Goal: Navigation & Orientation: Understand site structure

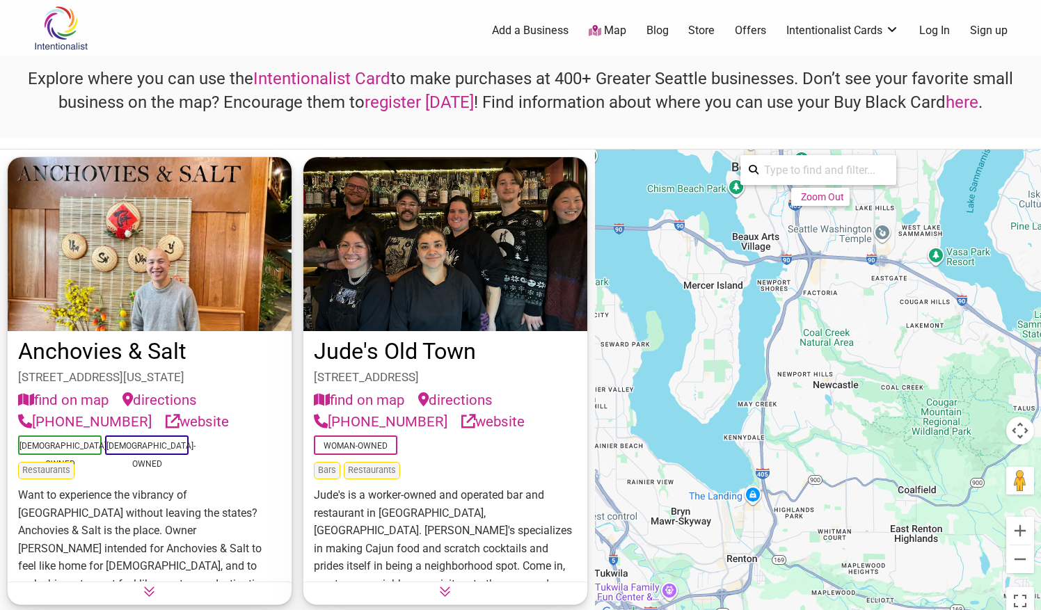
scroll to position [7319, 0]
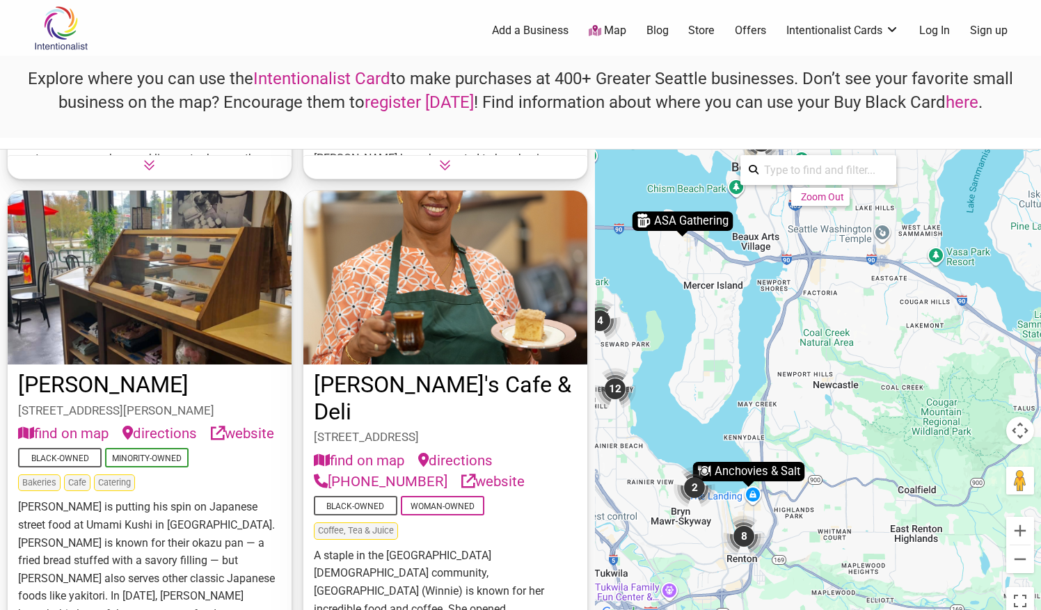
click at [68, 32] on img at bounding box center [61, 28] width 66 height 45
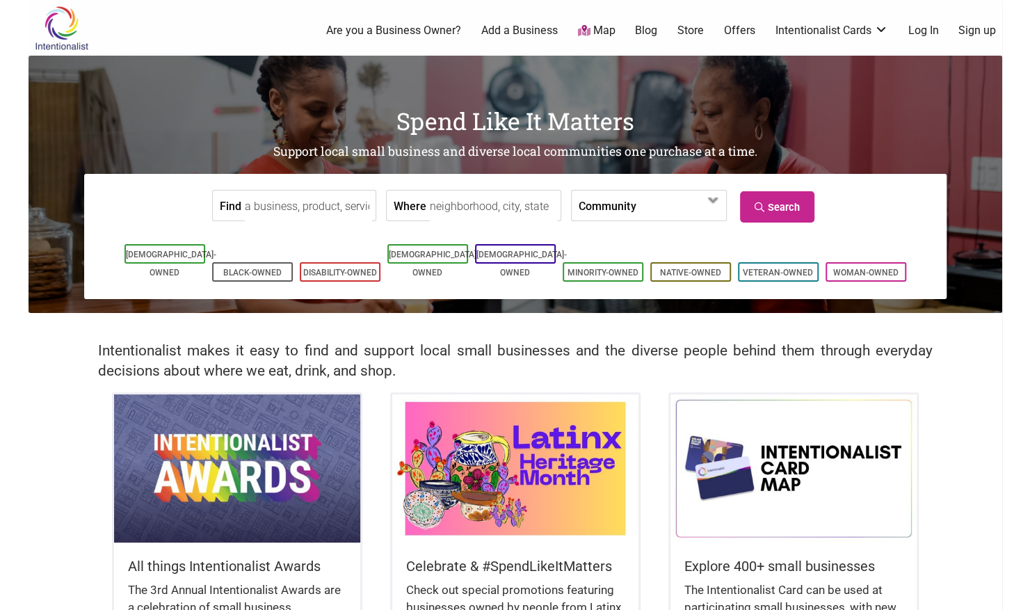
click at [602, 26] on link "Map" at bounding box center [596, 31] width 38 height 16
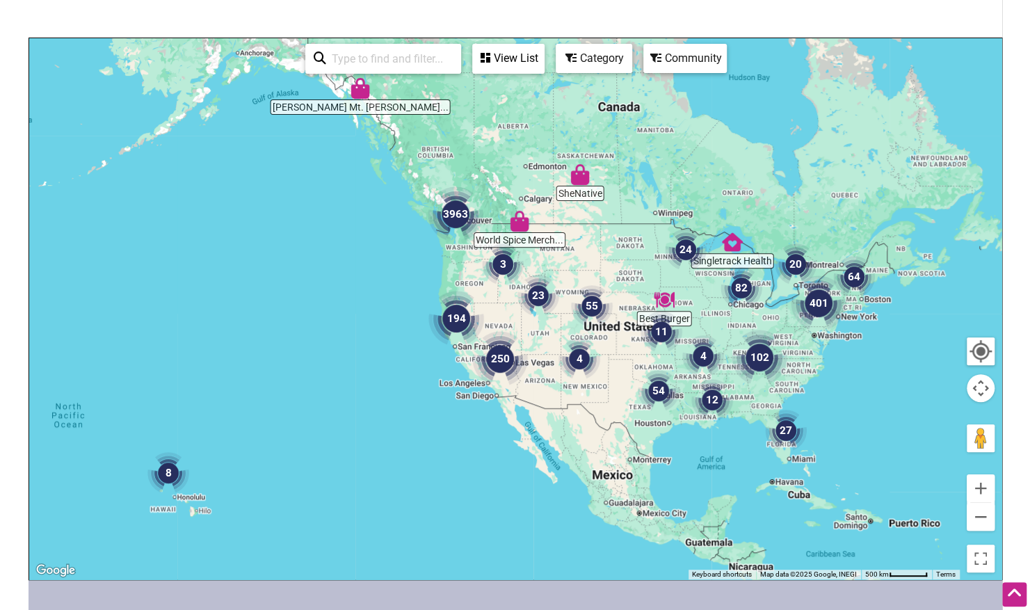
scroll to position [150, 0]
click at [989, 494] on button "Zoom in" at bounding box center [981, 488] width 28 height 28
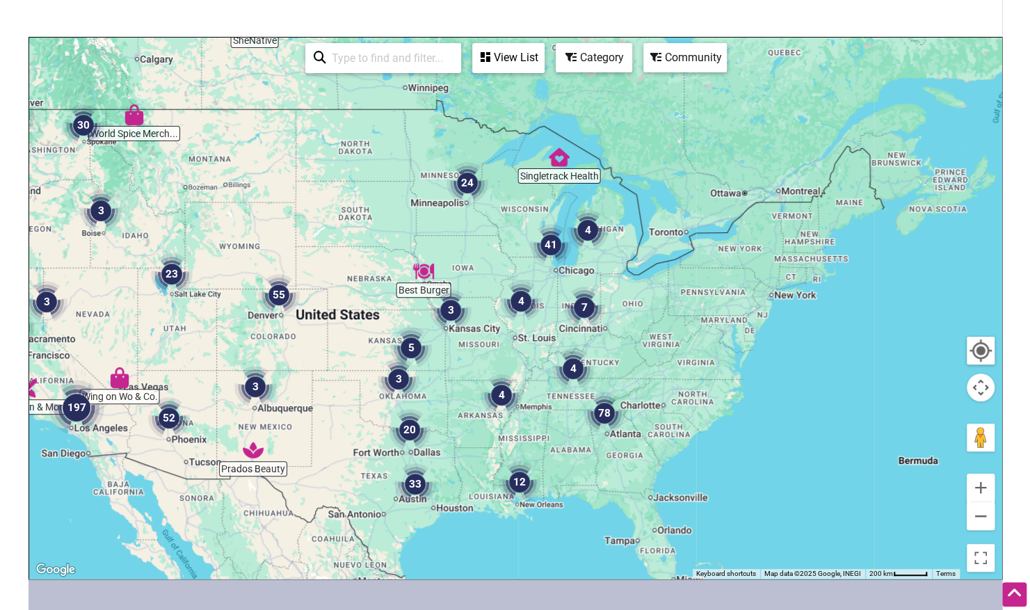
drag, startPoint x: 767, startPoint y: 467, endPoint x: 352, endPoint y: 442, distance: 416.1
click at [352, 442] on div at bounding box center [515, 308] width 973 height 541
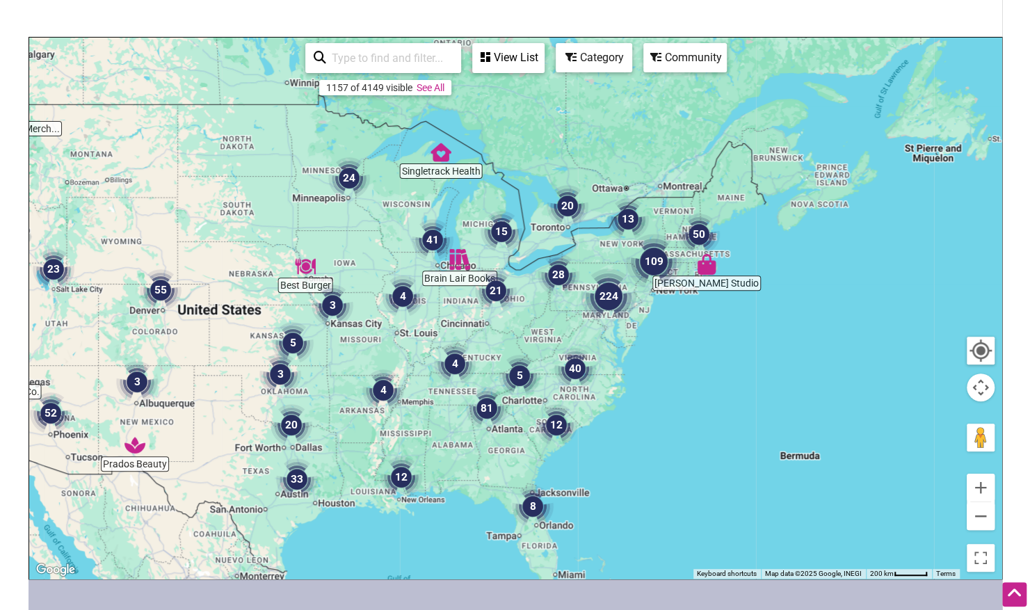
drag, startPoint x: 715, startPoint y: 333, endPoint x: 591, endPoint y: 331, distance: 123.9
click at [591, 330] on img "224" at bounding box center [608, 296] width 67 height 67
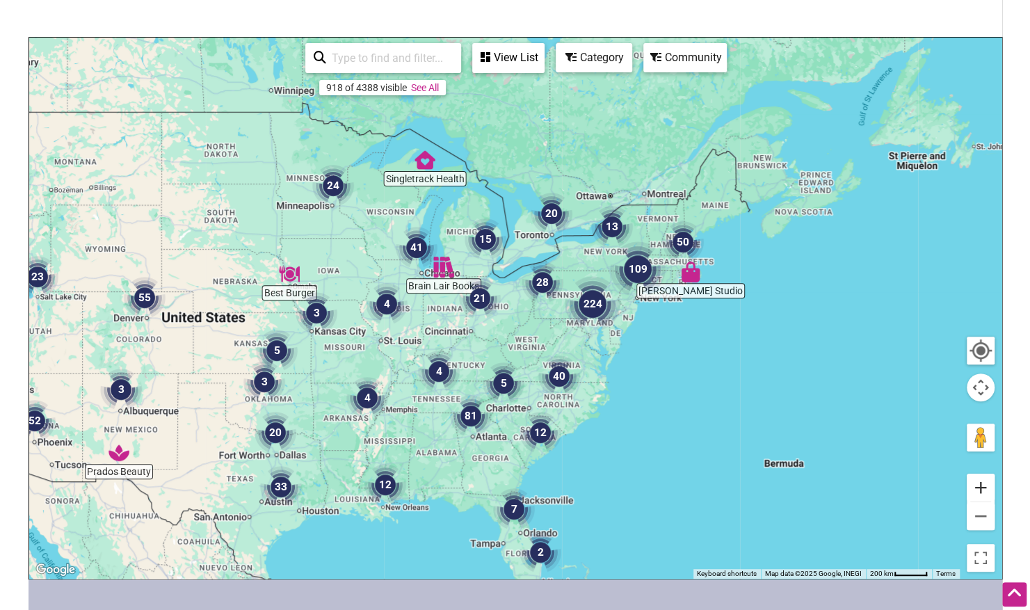
click at [984, 491] on button "Zoom in" at bounding box center [981, 488] width 28 height 28
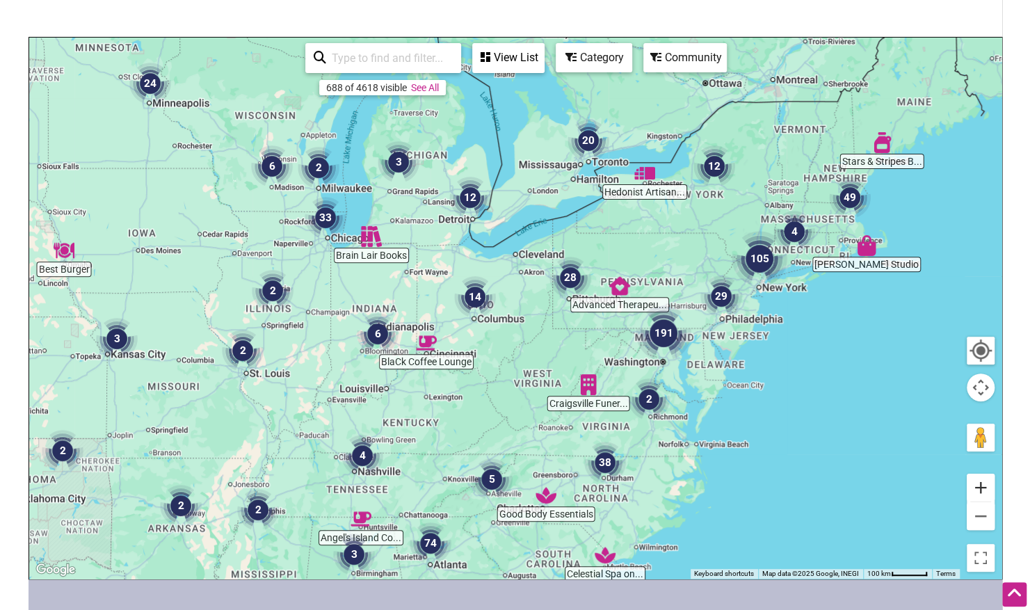
click at [984, 491] on button "Zoom in" at bounding box center [981, 488] width 28 height 28
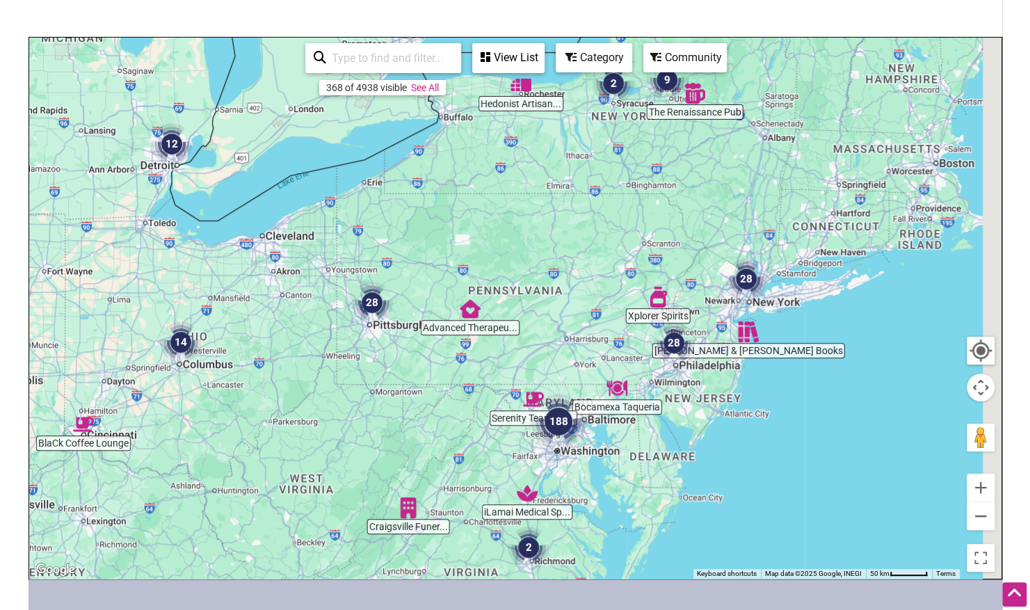
drag, startPoint x: 917, startPoint y: 327, endPoint x: 658, endPoint y: 363, distance: 261.3
click at [658, 363] on img "28" at bounding box center [674, 343] width 53 height 53
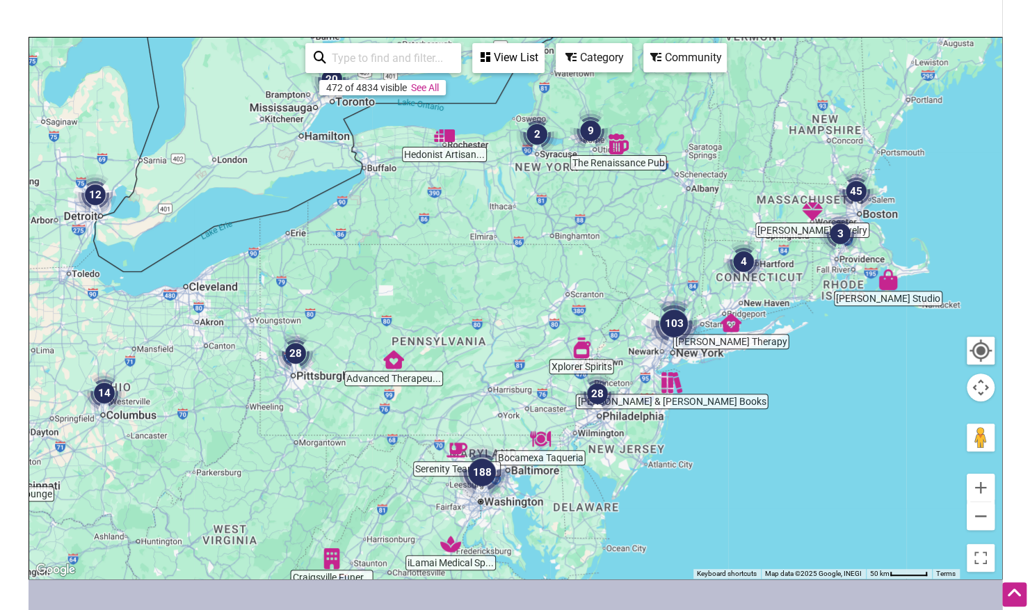
drag, startPoint x: 874, startPoint y: 314, endPoint x: 788, endPoint y: 371, distance: 102.5
click at [788, 371] on div "To navigate, press the arrow keys." at bounding box center [515, 308] width 973 height 541
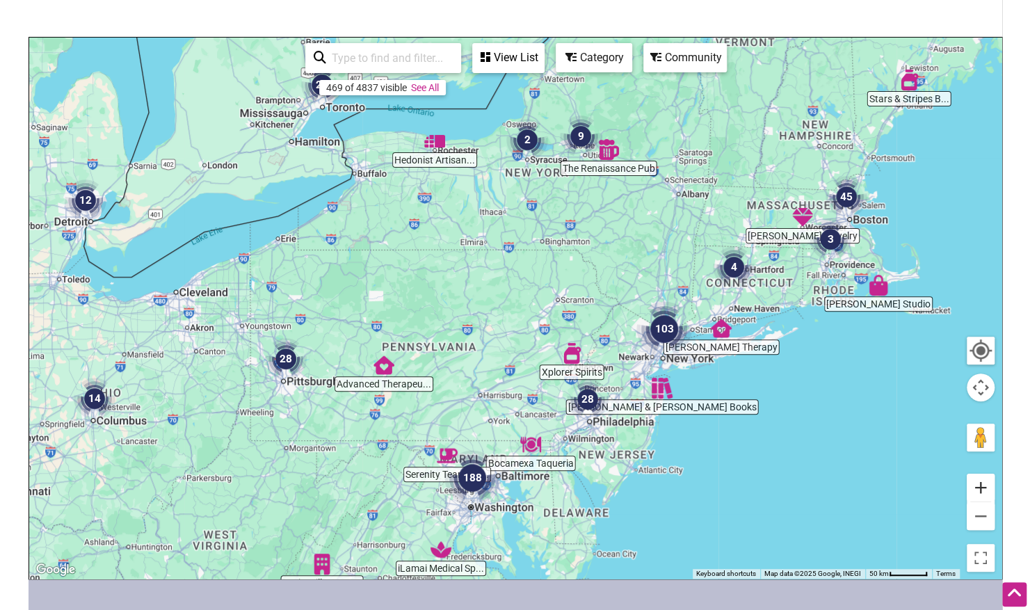
click at [982, 485] on button "Zoom in" at bounding box center [981, 488] width 28 height 28
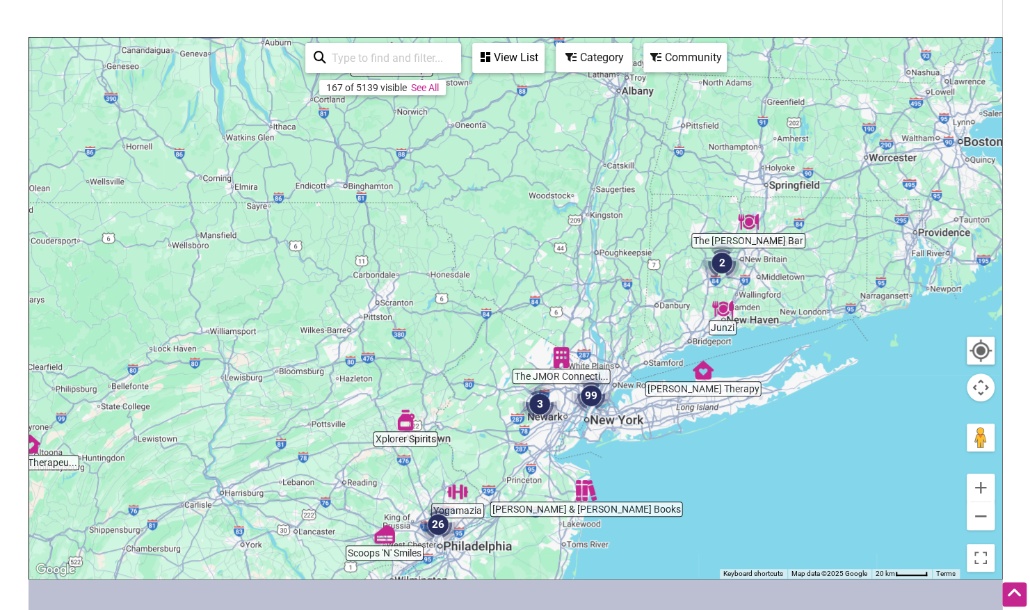
drag, startPoint x: 916, startPoint y: 441, endPoint x: 692, endPoint y: 461, distance: 224.9
click at [692, 461] on div "To navigate, press the arrow keys." at bounding box center [515, 308] width 973 height 541
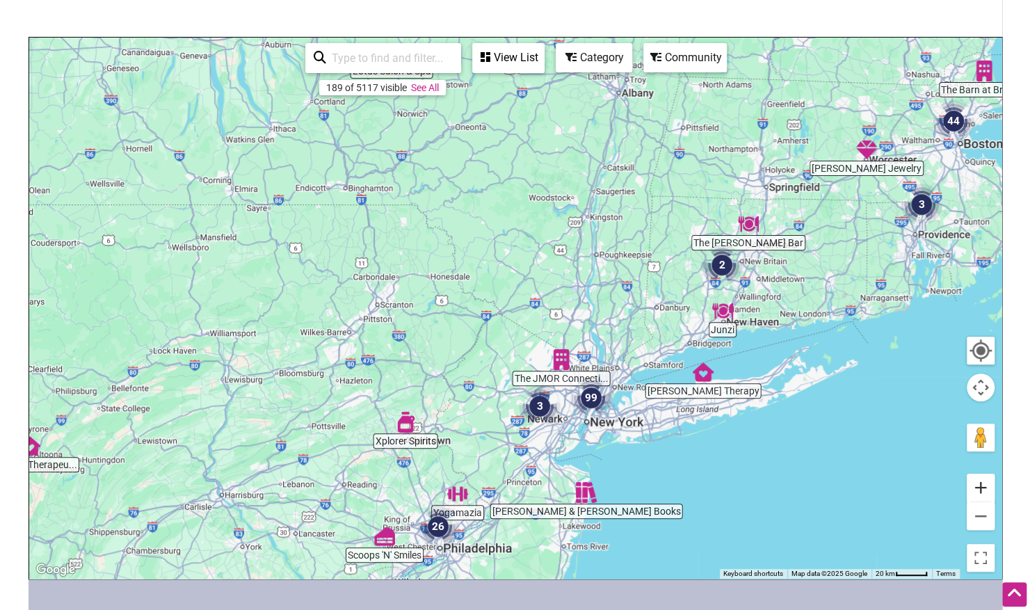
click at [985, 482] on button "Zoom in" at bounding box center [981, 488] width 28 height 28
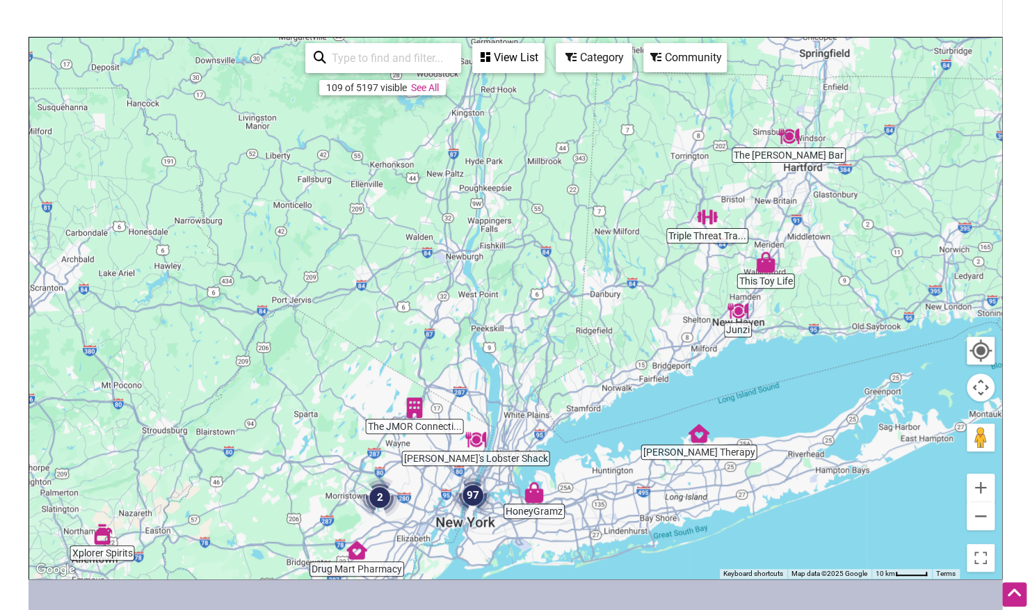
drag, startPoint x: 934, startPoint y: 406, endPoint x: 712, endPoint y: 392, distance: 222.4
click at [712, 392] on div "To navigate, press the arrow keys." at bounding box center [515, 308] width 973 height 541
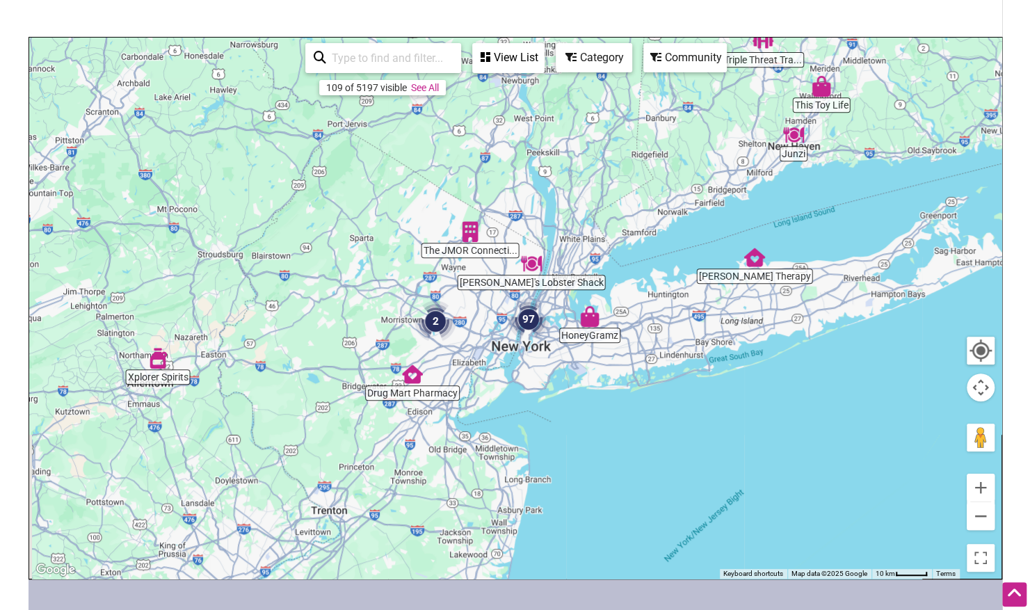
drag, startPoint x: 685, startPoint y: 398, endPoint x: 781, endPoint y: 209, distance: 212.5
click at [781, 209] on div "To navigate, press the arrow keys." at bounding box center [515, 308] width 973 height 541
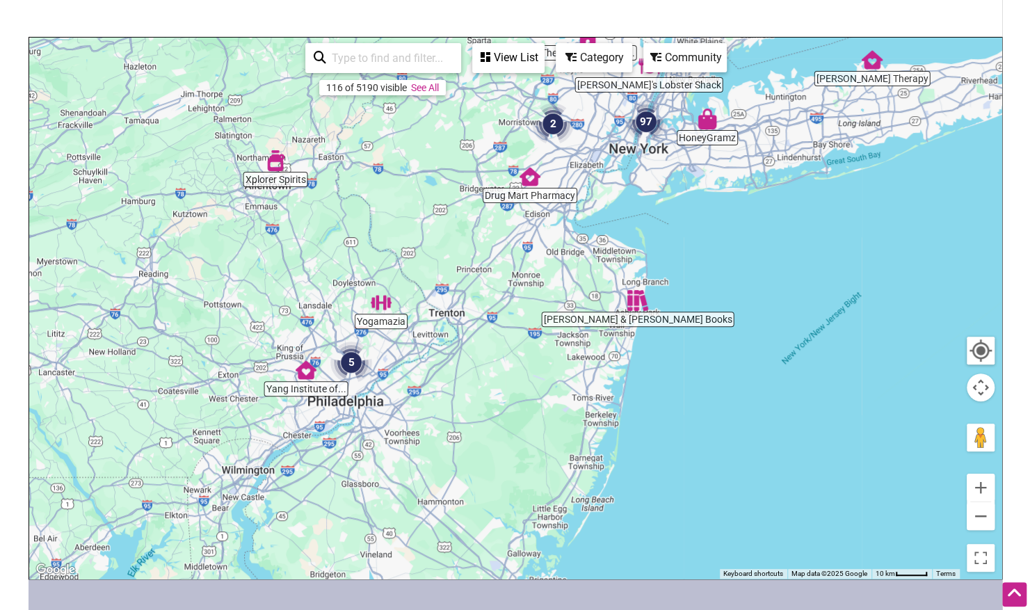
drag, startPoint x: 645, startPoint y: 422, endPoint x: 760, endPoint y: 210, distance: 240.7
click at [760, 210] on div "To navigate, press the arrow keys." at bounding box center [515, 308] width 973 height 541
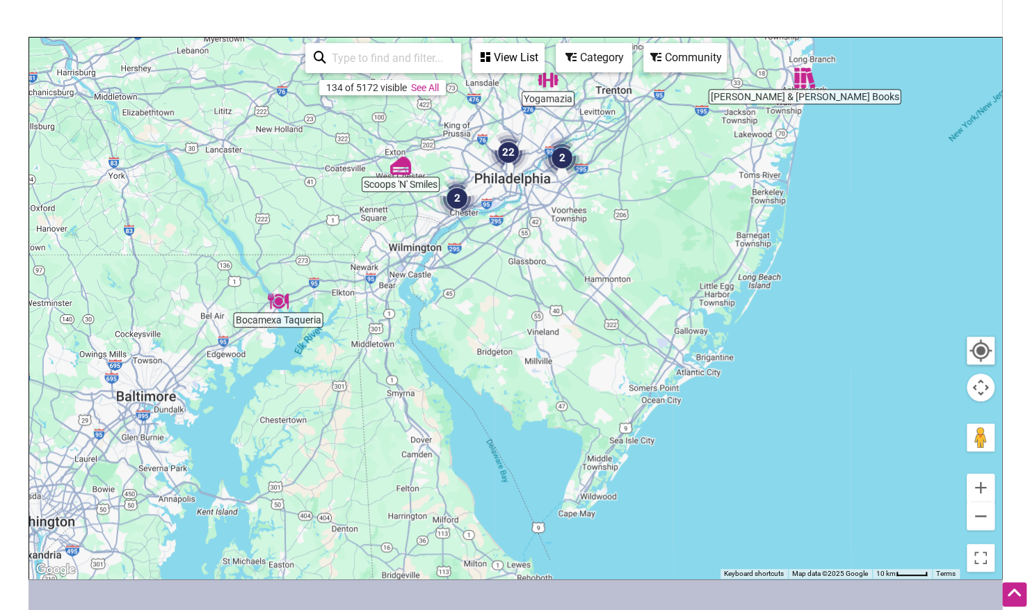
drag, startPoint x: 672, startPoint y: 399, endPoint x: 614, endPoint y: 303, distance: 112.4
click at [832, 199] on div "To navigate, press the arrow keys." at bounding box center [515, 308] width 973 height 541
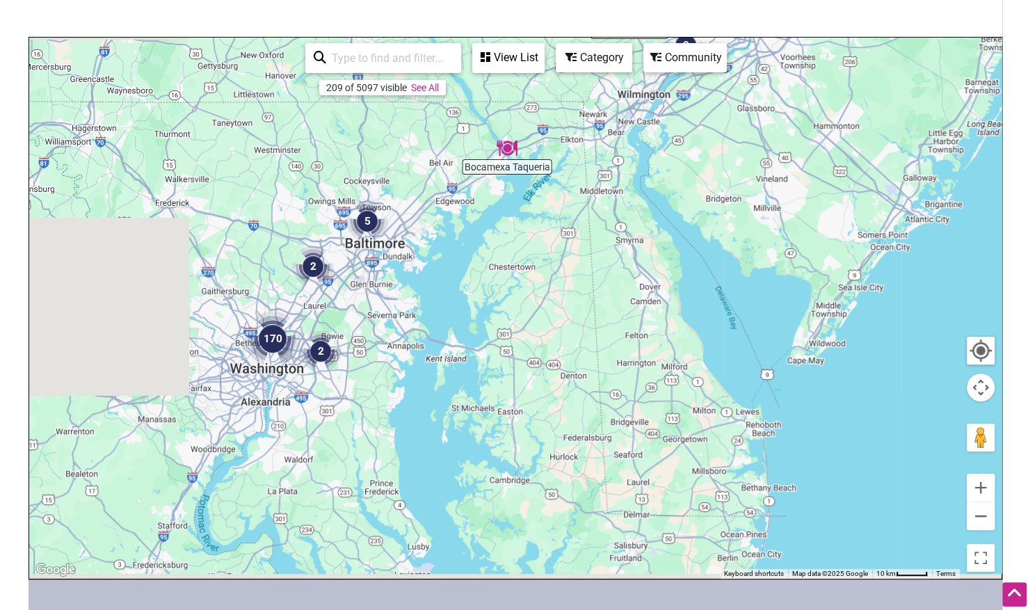
drag, startPoint x: 392, startPoint y: 430, endPoint x: 615, endPoint y: 278, distance: 269.8
click at [615, 278] on div "To navigate, press the arrow keys." at bounding box center [515, 308] width 973 height 541
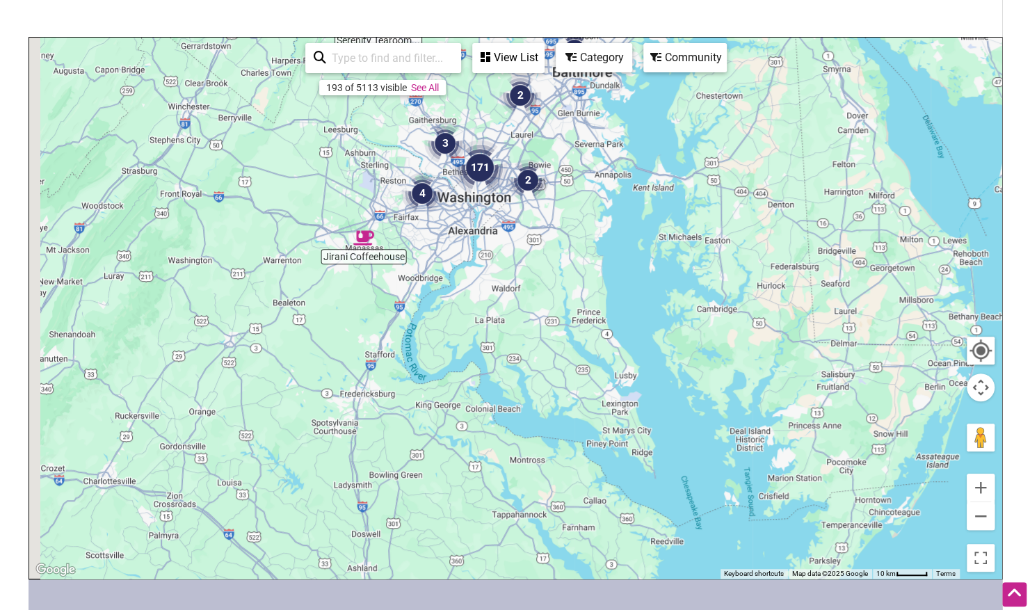
drag, startPoint x: 430, startPoint y: 452, endPoint x: 650, endPoint y: 271, distance: 285.2
click at [650, 271] on div "To navigate, press the arrow keys." at bounding box center [515, 308] width 973 height 541
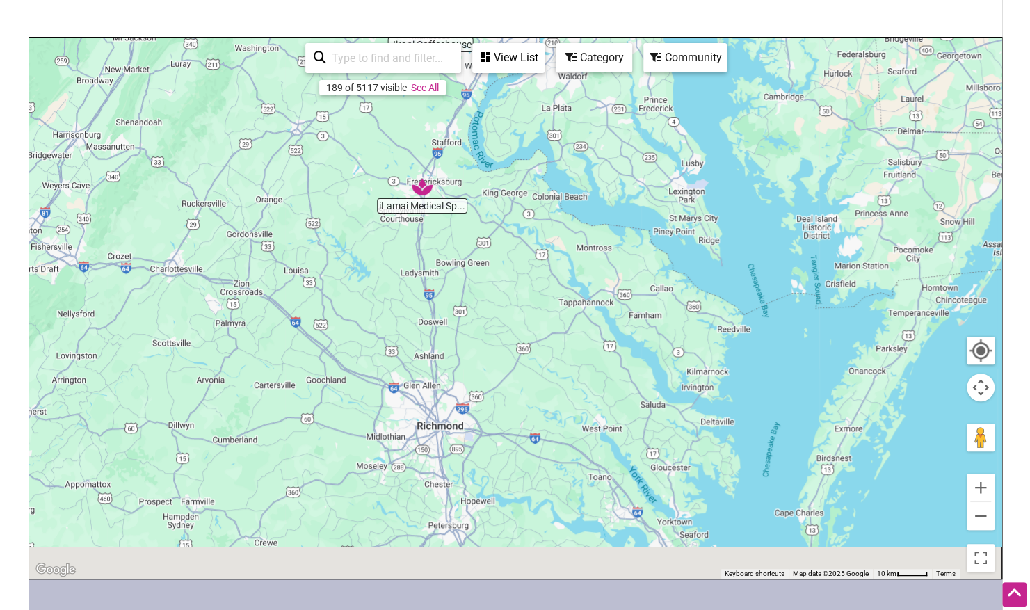
drag, startPoint x: 474, startPoint y: 462, endPoint x: 520, endPoint y: 255, distance: 212.4
click at [520, 255] on div "To navigate, press the arrow keys." at bounding box center [515, 308] width 973 height 541
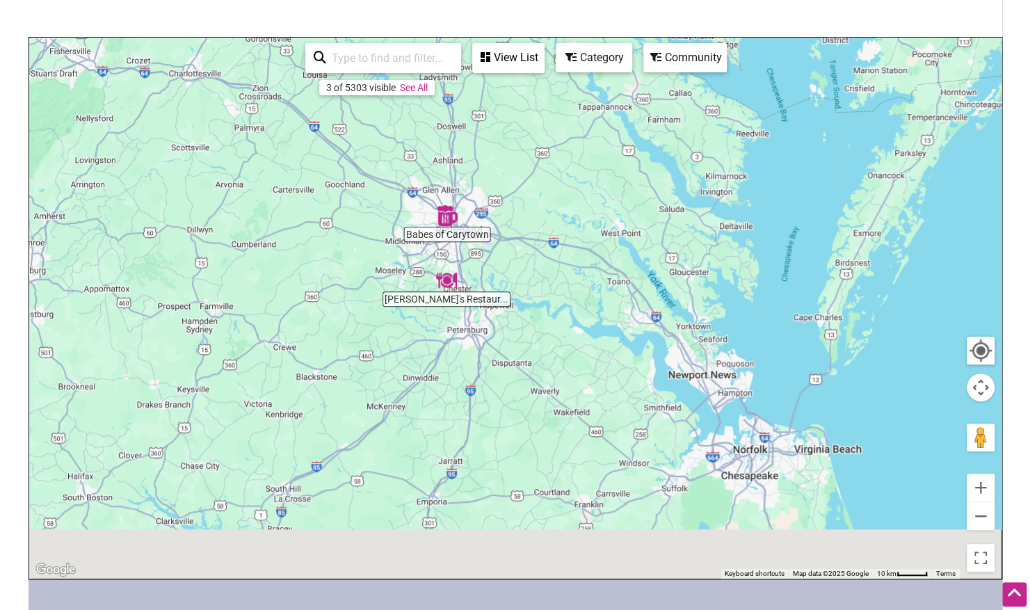
drag, startPoint x: 520, startPoint y: 372, endPoint x: 543, endPoint y: 163, distance: 210.0
click at [543, 163] on div "To navigate, press the arrow keys." at bounding box center [515, 308] width 973 height 541
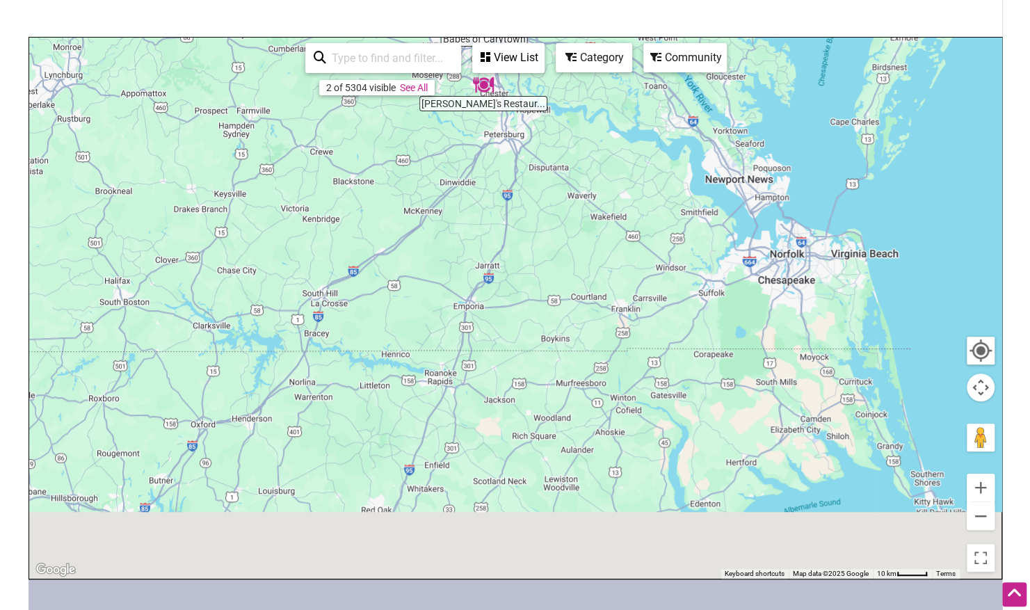
drag, startPoint x: 533, startPoint y: 430, endPoint x: 575, endPoint y: 220, distance: 214.2
click at [575, 220] on div "To navigate, press the arrow keys." at bounding box center [515, 308] width 973 height 541
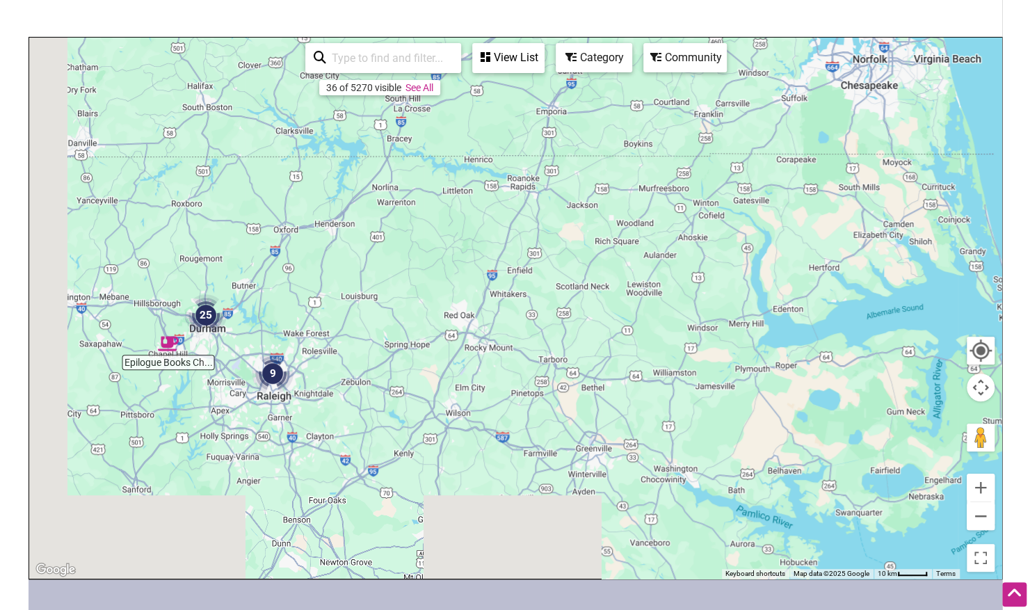
drag, startPoint x: 528, startPoint y: 461, endPoint x: 612, endPoint y: 273, distance: 205.2
click at [612, 273] on div "To navigate, press the arrow keys." at bounding box center [515, 308] width 973 height 541
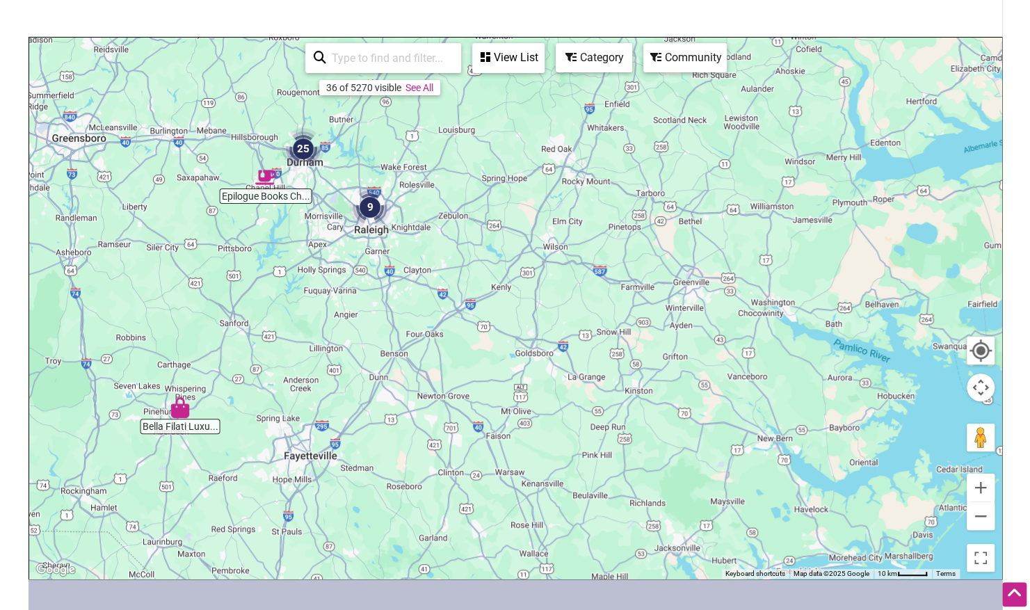
drag, startPoint x: 493, startPoint y: 437, endPoint x: 582, endPoint y: 228, distance: 226.9
click at [582, 228] on div "To navigate, press the arrow keys." at bounding box center [515, 308] width 973 height 541
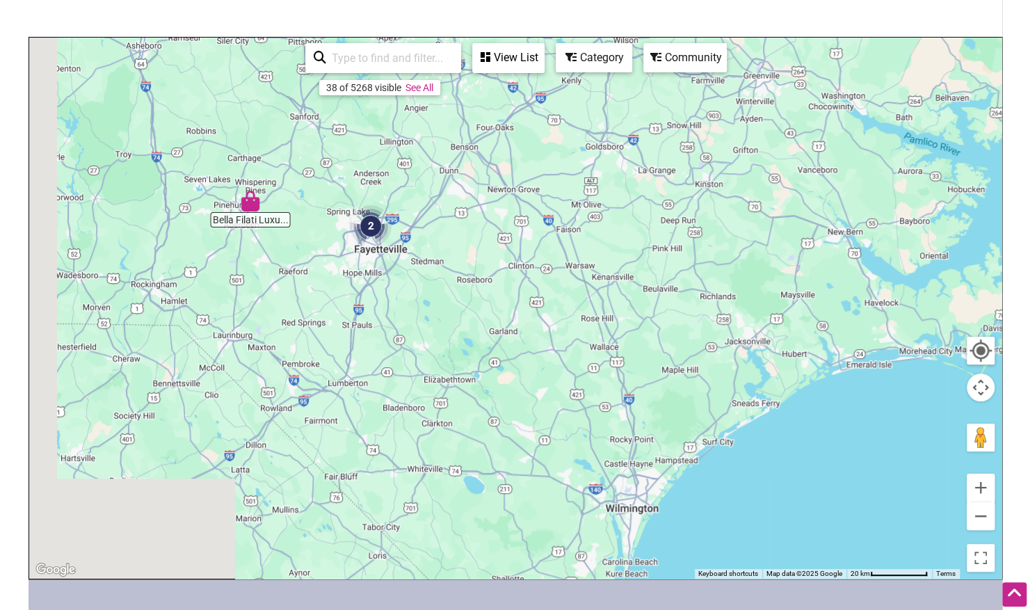
drag, startPoint x: 534, startPoint y: 420, endPoint x: 610, endPoint y: 242, distance: 192.9
click at [610, 242] on div "To navigate, press the arrow keys." at bounding box center [515, 308] width 973 height 541
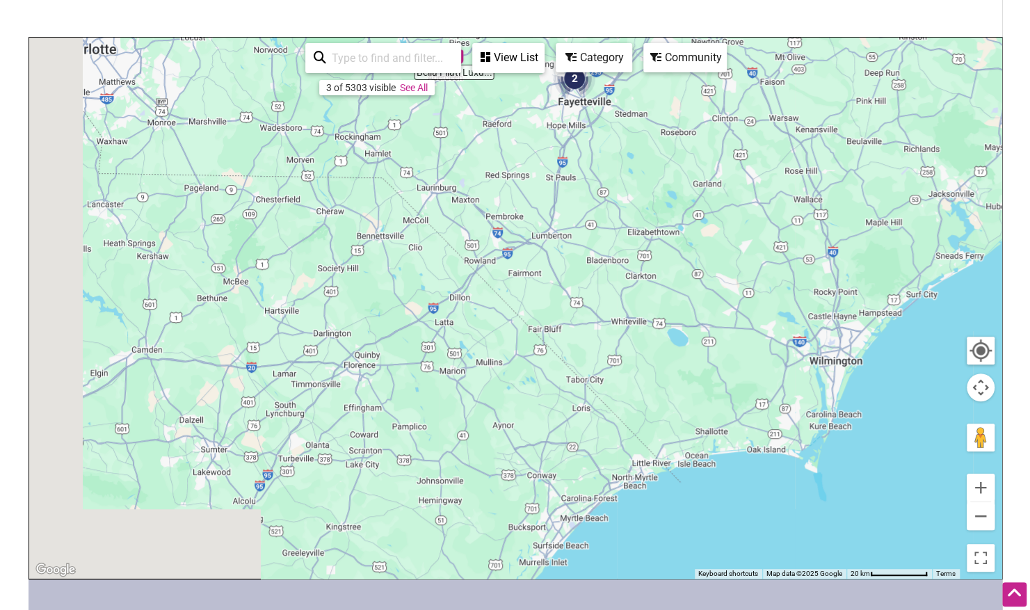
drag, startPoint x: 474, startPoint y: 435, endPoint x: 705, endPoint y: 284, distance: 276.0
click at [705, 284] on div "To navigate, press the arrow keys." at bounding box center [515, 308] width 973 height 541
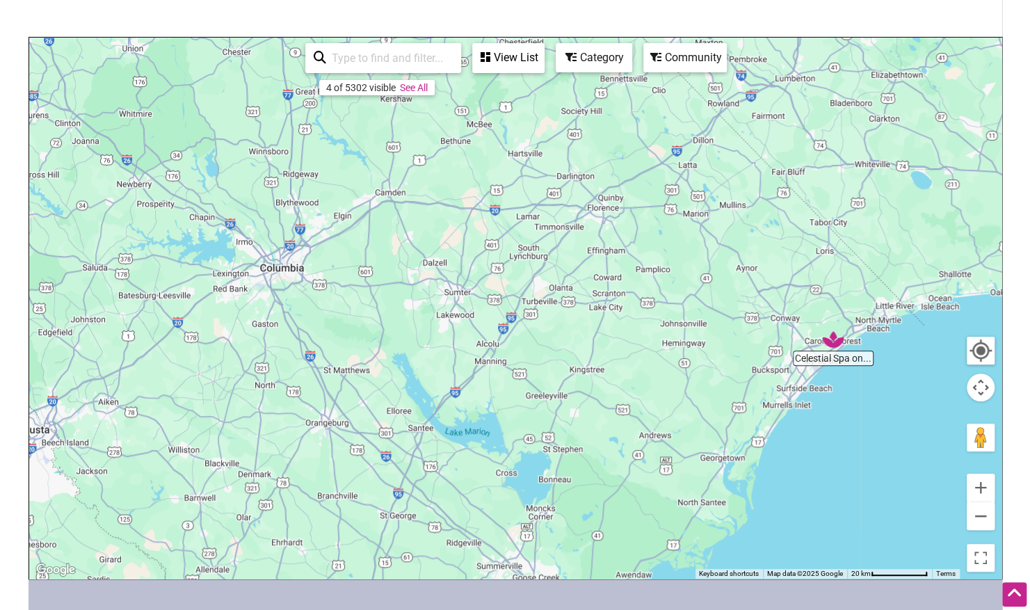
drag, startPoint x: 461, startPoint y: 404, endPoint x: 671, endPoint y: 253, distance: 258.7
click at [671, 253] on div "To navigate, press the arrow keys." at bounding box center [515, 308] width 973 height 541
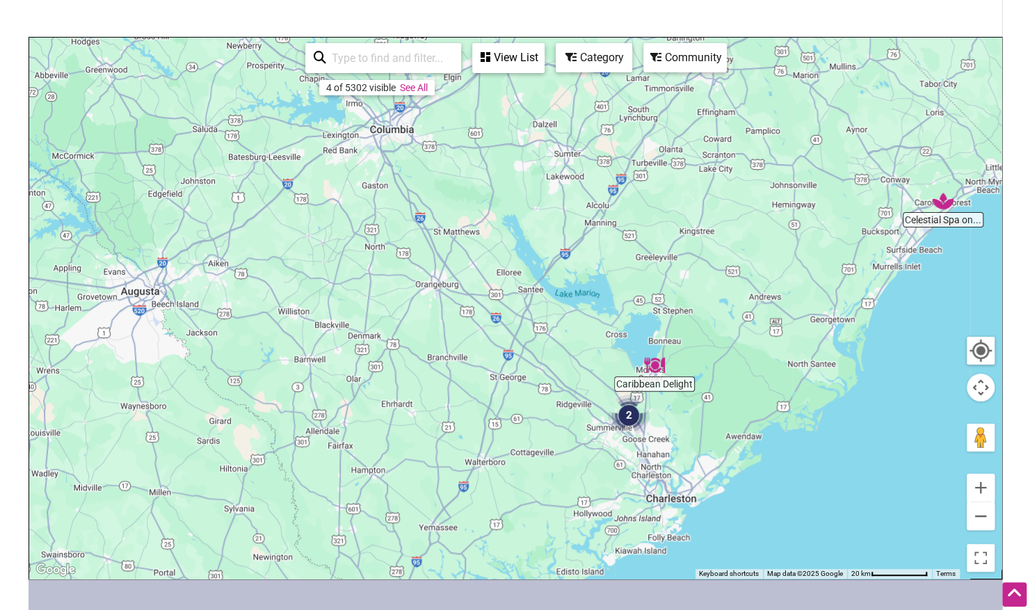
drag, startPoint x: 527, startPoint y: 429, endPoint x: 637, endPoint y: 289, distance: 178.9
click at [637, 289] on div "To navigate, press the arrow keys." at bounding box center [515, 308] width 973 height 541
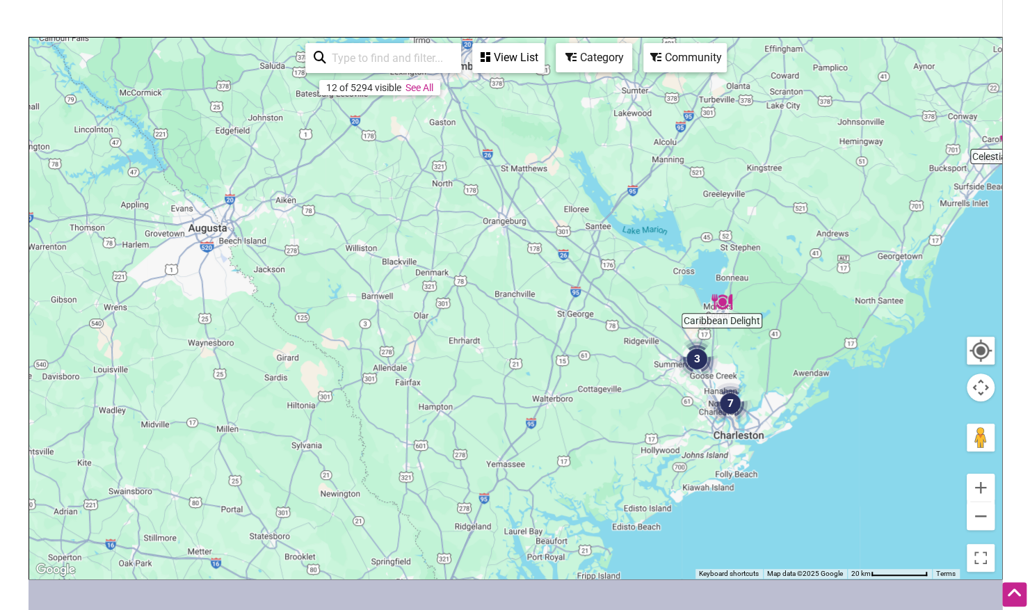
drag, startPoint x: 491, startPoint y: 387, endPoint x: 543, endPoint y: 321, distance: 83.2
click at [543, 321] on div "To navigate, press the arrow keys." at bounding box center [515, 308] width 973 height 541
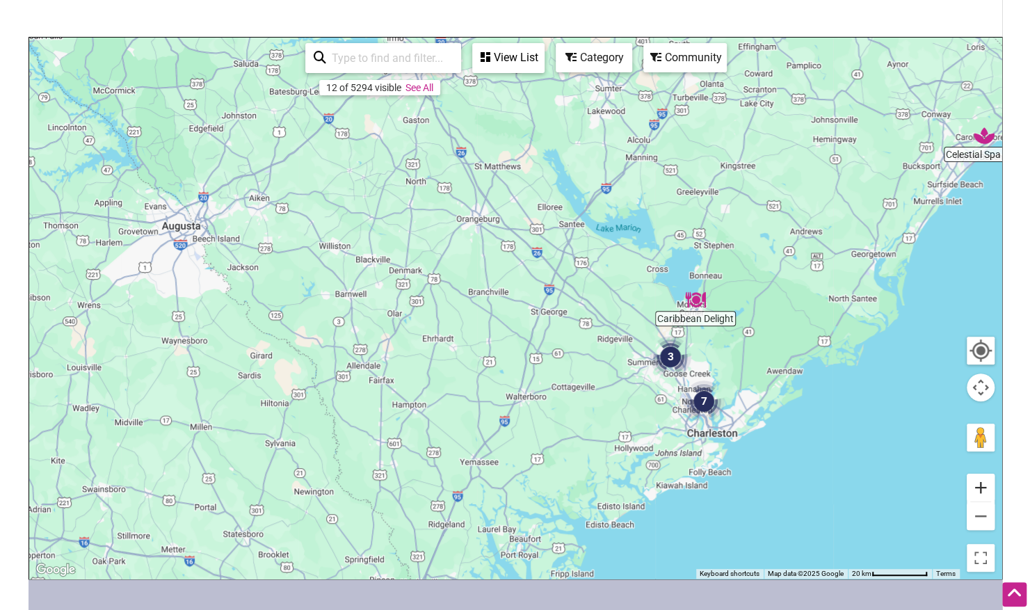
click at [979, 490] on button "Zoom in" at bounding box center [981, 488] width 28 height 28
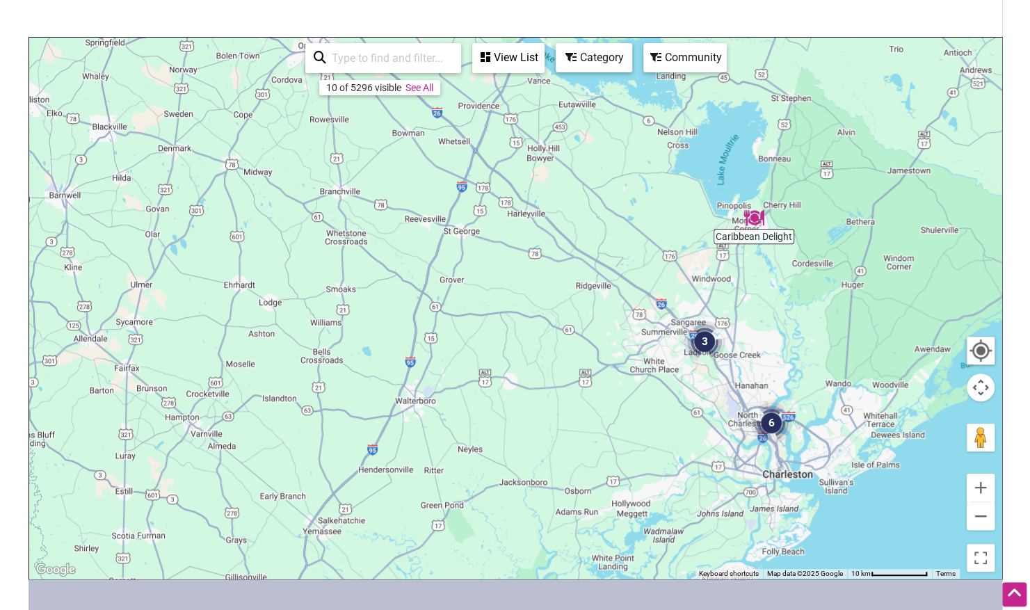
drag, startPoint x: 891, startPoint y: 382, endPoint x: 750, endPoint y: 293, distance: 167.0
click at [750, 293] on div "To navigate, press the arrow keys." at bounding box center [515, 308] width 973 height 541
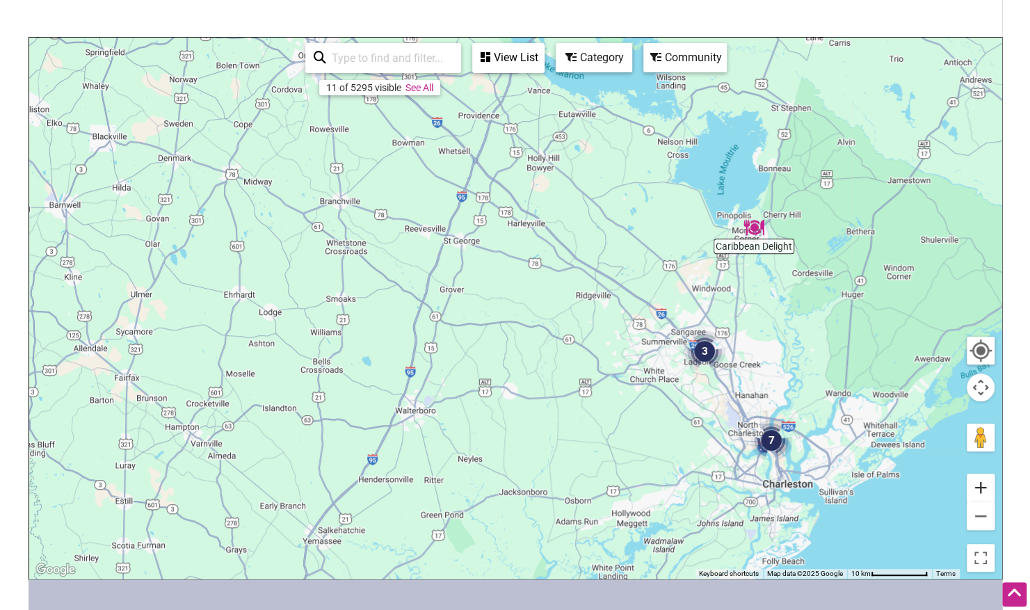
click at [986, 490] on button "Zoom in" at bounding box center [981, 488] width 28 height 28
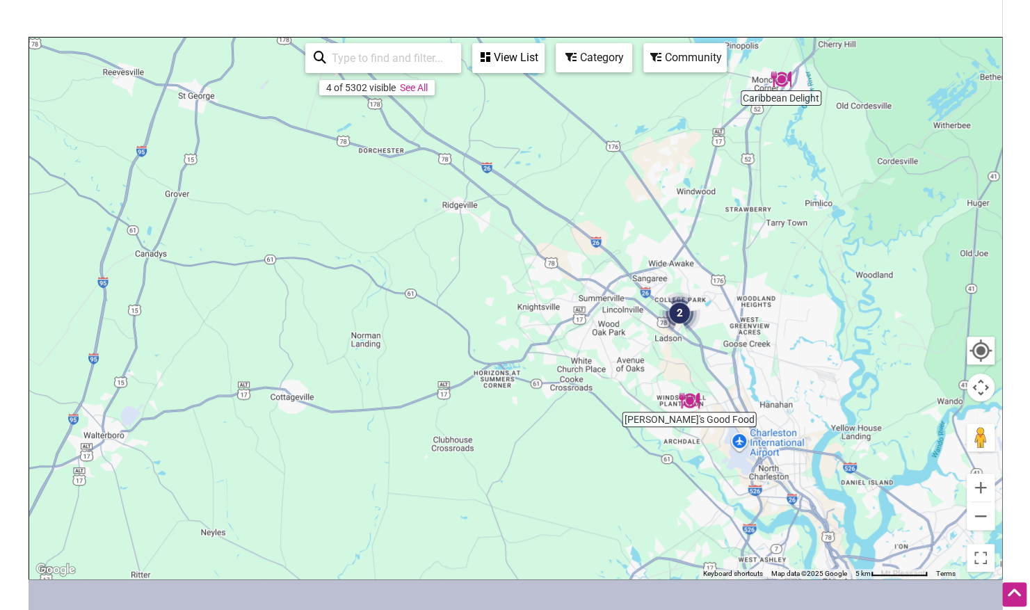
drag, startPoint x: 913, startPoint y: 410, endPoint x: 692, endPoint y: 333, distance: 234.6
click at [692, 333] on img "2" at bounding box center [679, 313] width 53 height 53
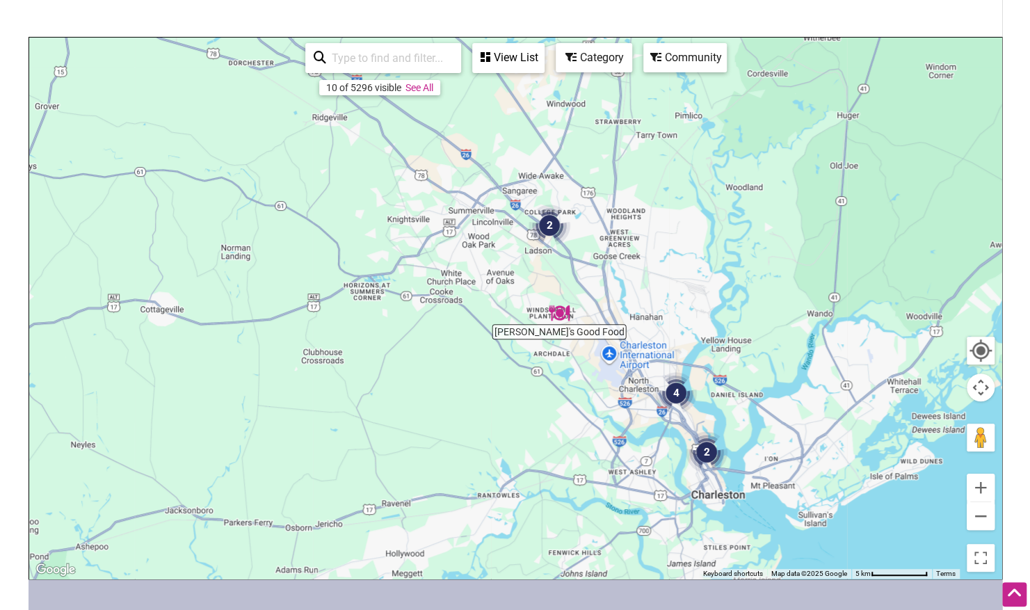
drag, startPoint x: 823, startPoint y: 399, endPoint x: 739, endPoint y: 328, distance: 110.1
click at [691, 309] on div "To navigate, press the arrow keys." at bounding box center [515, 308] width 973 height 541
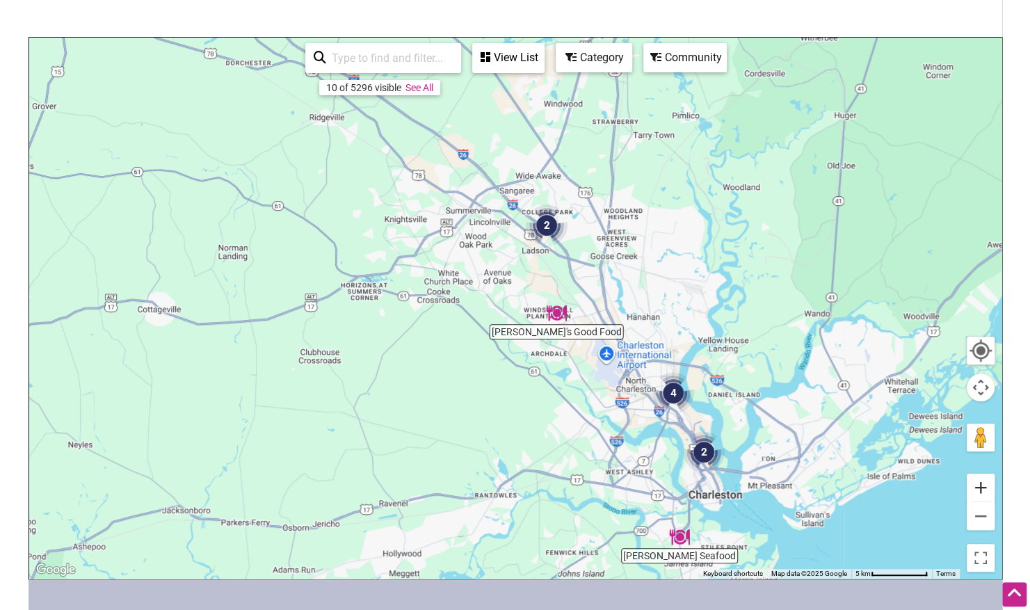
click at [987, 488] on button "Zoom in" at bounding box center [981, 488] width 28 height 28
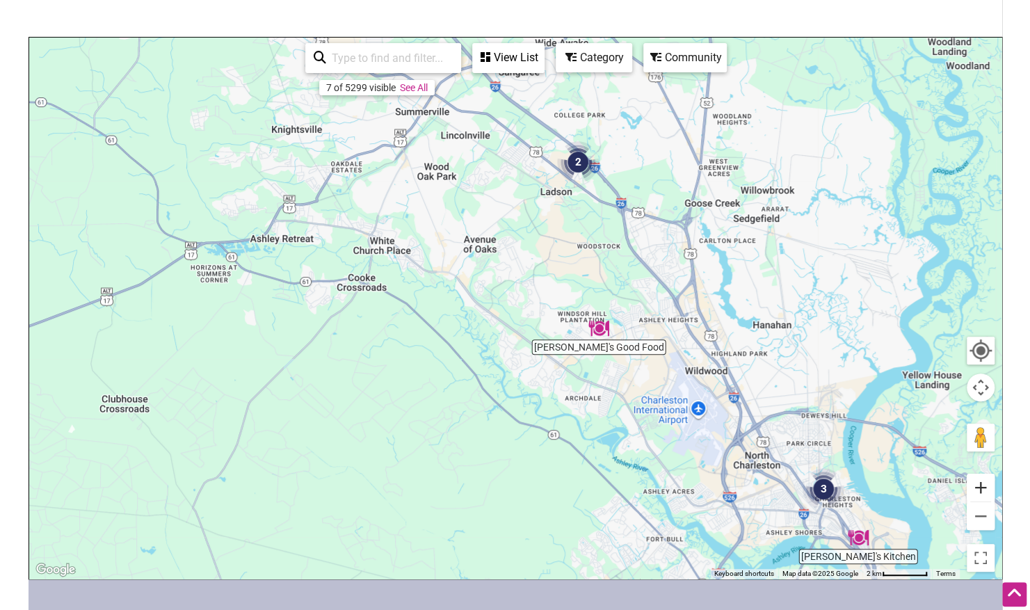
click at [977, 488] on button "Zoom in" at bounding box center [981, 488] width 28 height 28
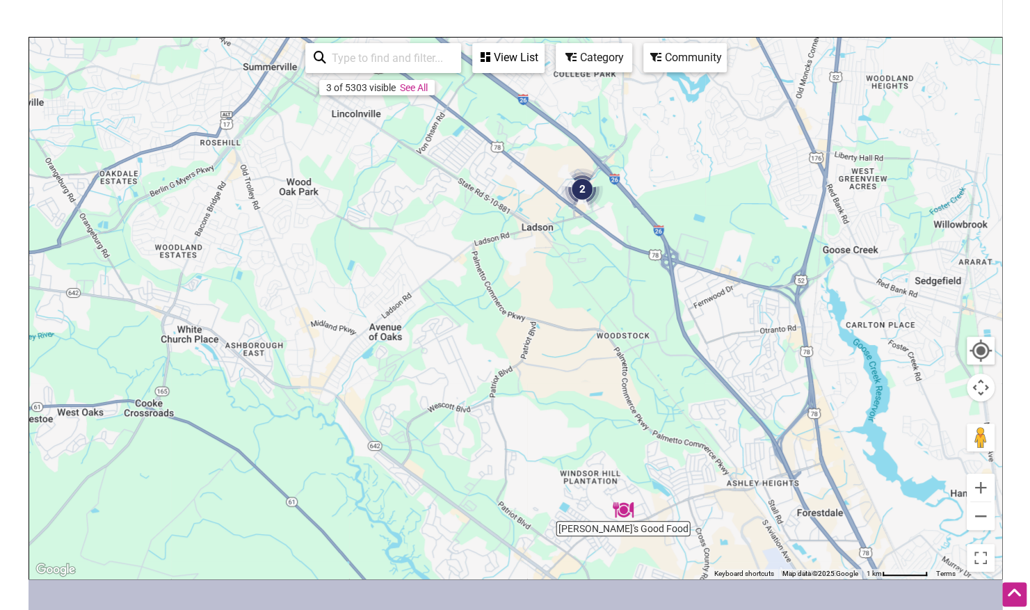
drag, startPoint x: 736, startPoint y: 288, endPoint x: 668, endPoint y: 463, distance: 187.5
click at [668, 463] on div "To navigate, press the arrow keys." at bounding box center [515, 308] width 973 height 541
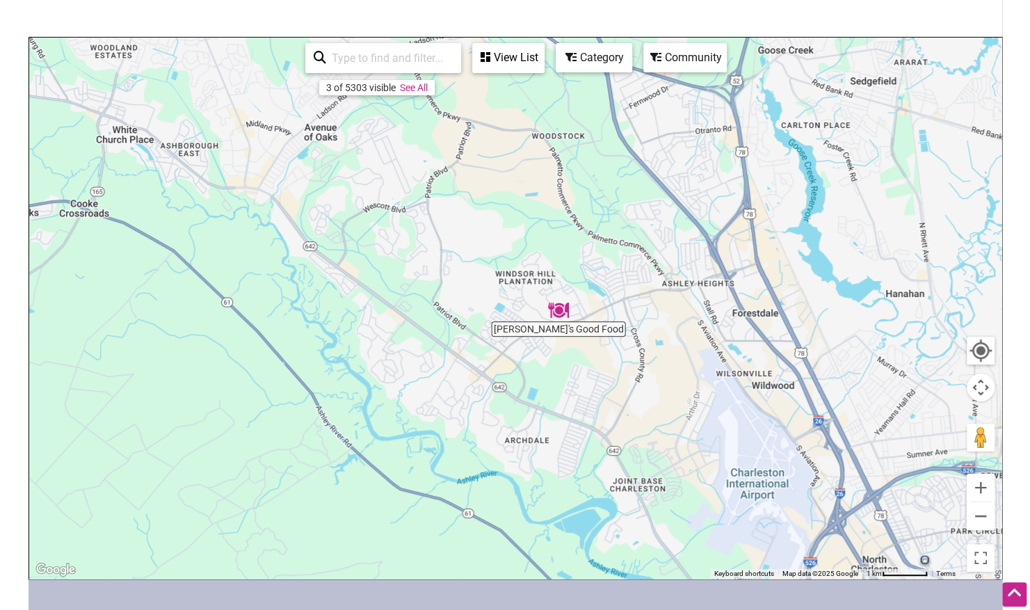
drag, startPoint x: 757, startPoint y: 488, endPoint x: 693, endPoint y: 282, distance: 215.0
click at [693, 282] on div "To navigate, press the arrow keys." at bounding box center [515, 308] width 973 height 541
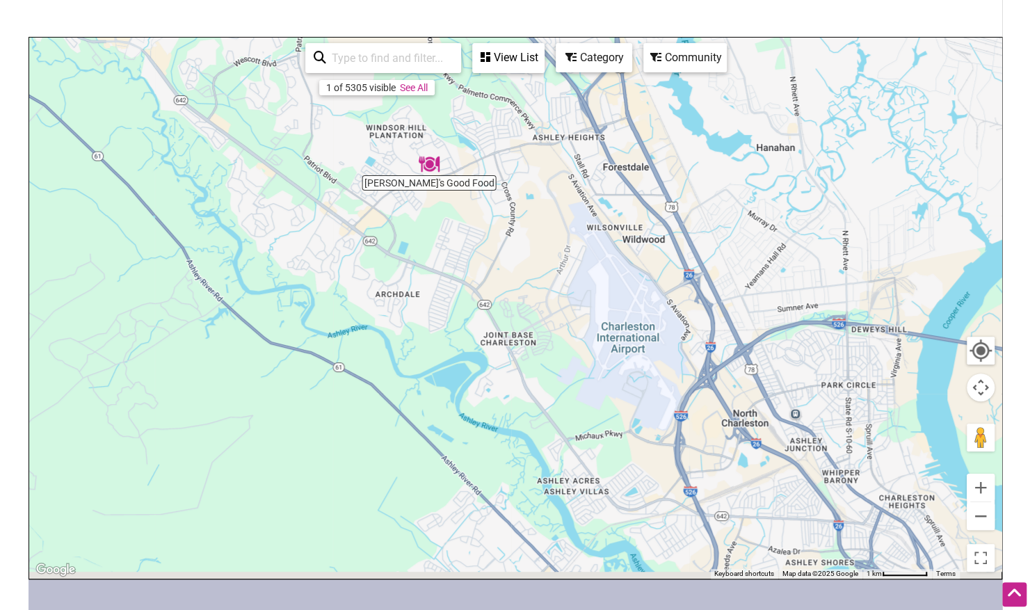
drag, startPoint x: 763, startPoint y: 512, endPoint x: 628, endPoint y: 359, distance: 204.1
click at [628, 359] on div "To navigate, press the arrow keys." at bounding box center [515, 308] width 973 height 541
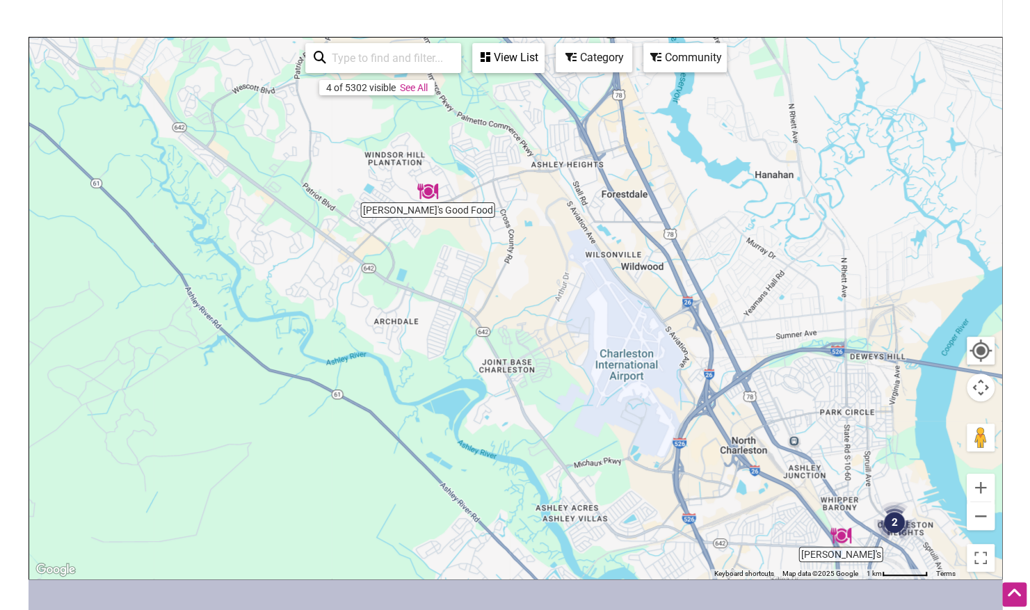
drag, startPoint x: 716, startPoint y: 460, endPoint x: 719, endPoint y: 502, distance: 42.6
click at [719, 502] on div "To navigate, press the arrow keys." at bounding box center [515, 308] width 973 height 541
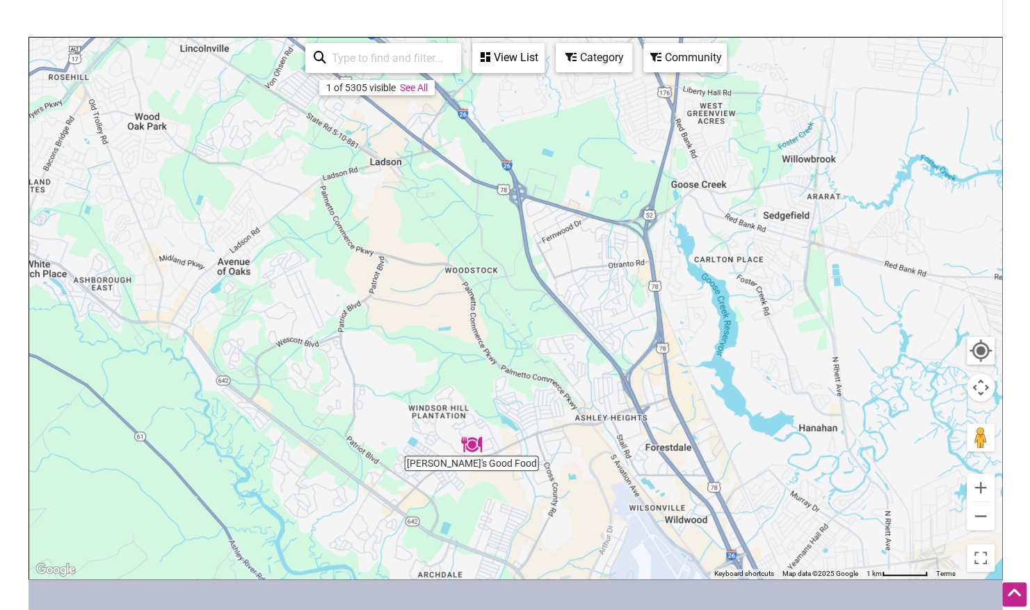
drag, startPoint x: 664, startPoint y: 251, endPoint x: 697, endPoint y: 476, distance: 227.1
click at [697, 476] on div "To navigate, press the arrow keys." at bounding box center [515, 308] width 973 height 541
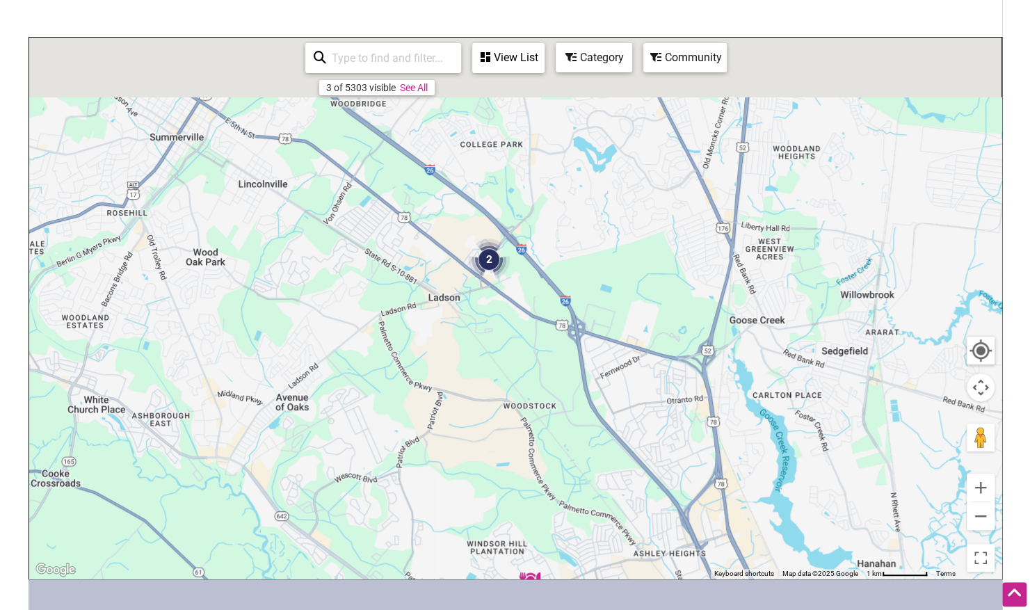
drag, startPoint x: 511, startPoint y: 248, endPoint x: 584, endPoint y: 426, distance: 192.1
click at [584, 426] on div "To navigate, press the arrow keys." at bounding box center [515, 308] width 973 height 541
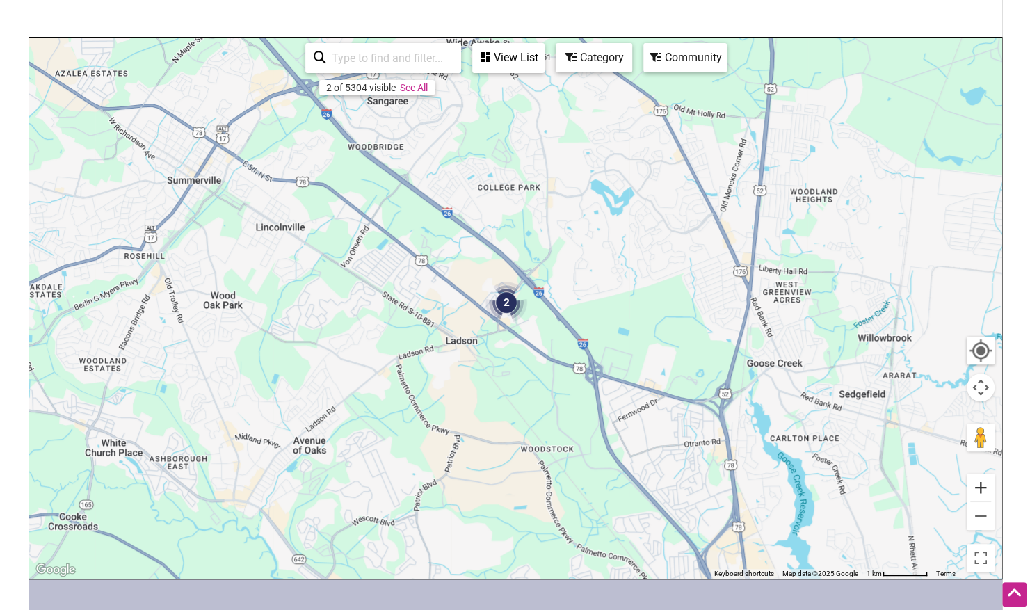
click at [984, 484] on button "Zoom in" at bounding box center [981, 488] width 28 height 28
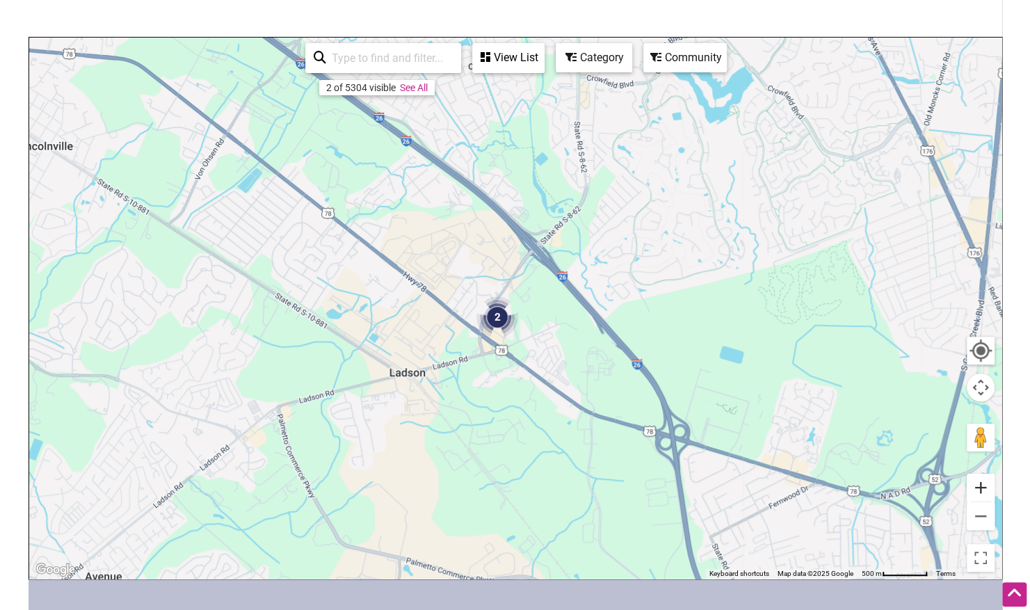
click at [984, 484] on button "Zoom in" at bounding box center [981, 488] width 28 height 28
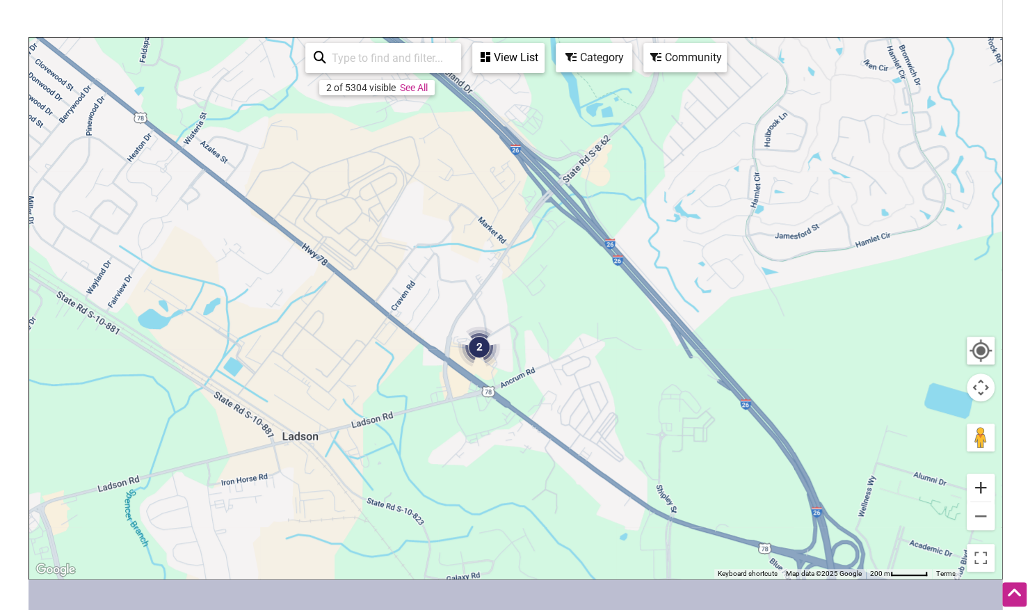
click at [984, 484] on button "Zoom in" at bounding box center [981, 488] width 28 height 28
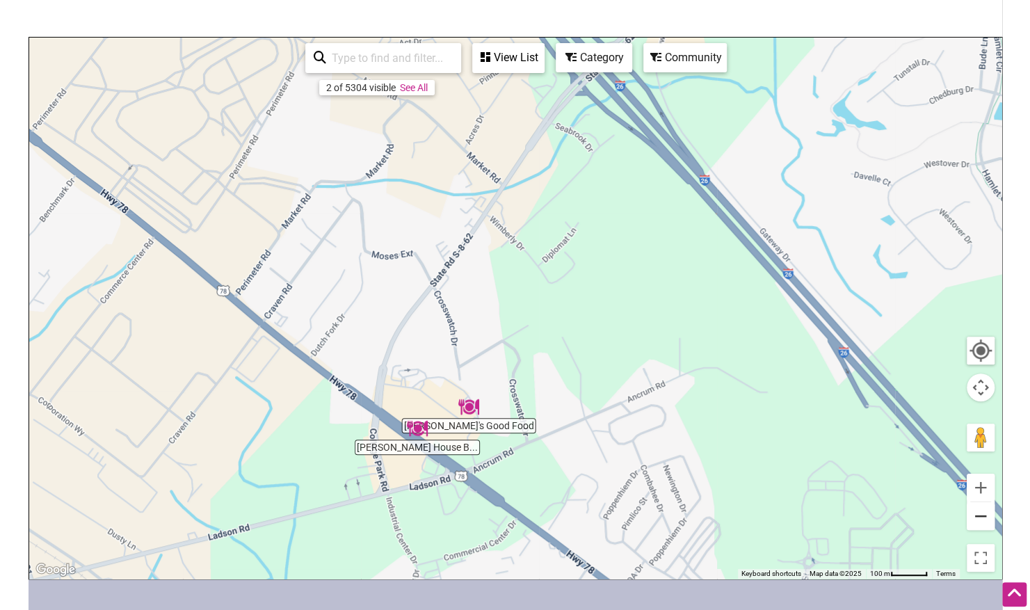
click at [977, 515] on button "Zoom out" at bounding box center [981, 516] width 28 height 28
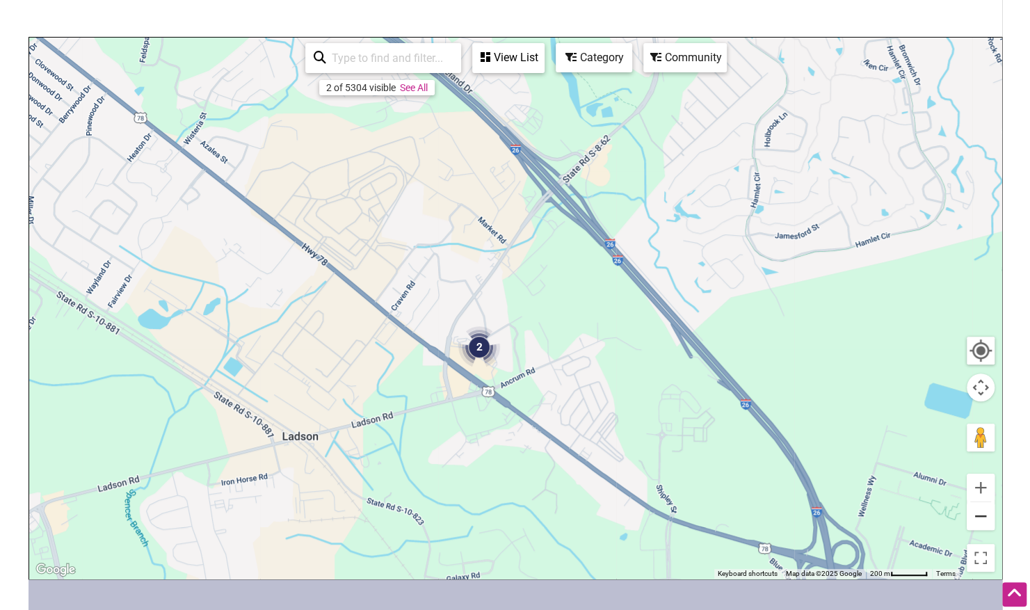
click at [977, 515] on button "Zoom out" at bounding box center [981, 516] width 28 height 28
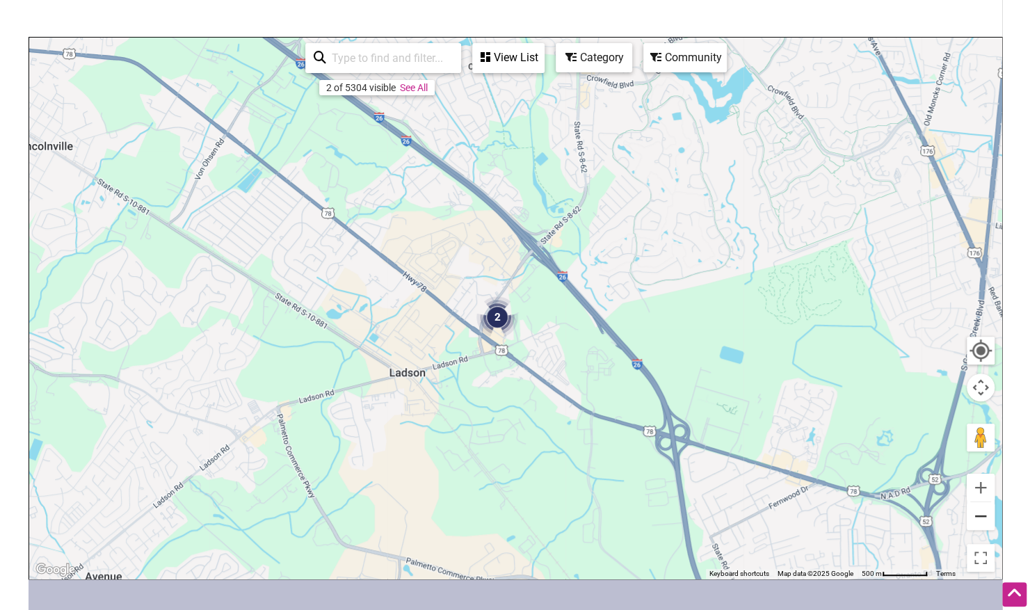
click at [977, 515] on button "Zoom out" at bounding box center [981, 516] width 28 height 28
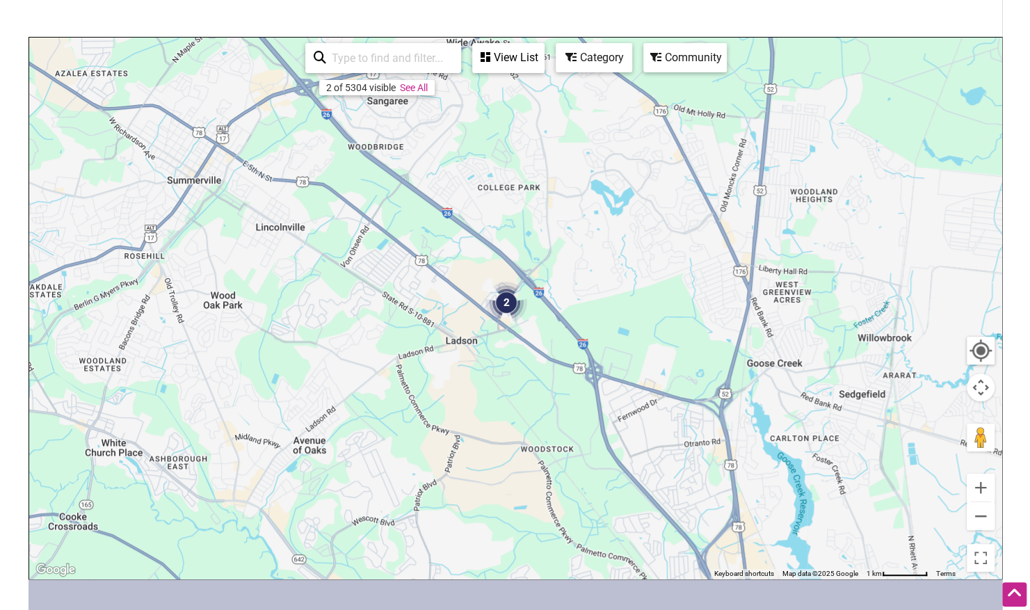
drag, startPoint x: 790, startPoint y: 497, endPoint x: 607, endPoint y: 355, distance: 232.6
click at [607, 355] on div "To navigate, press the arrow keys." at bounding box center [515, 308] width 973 height 541
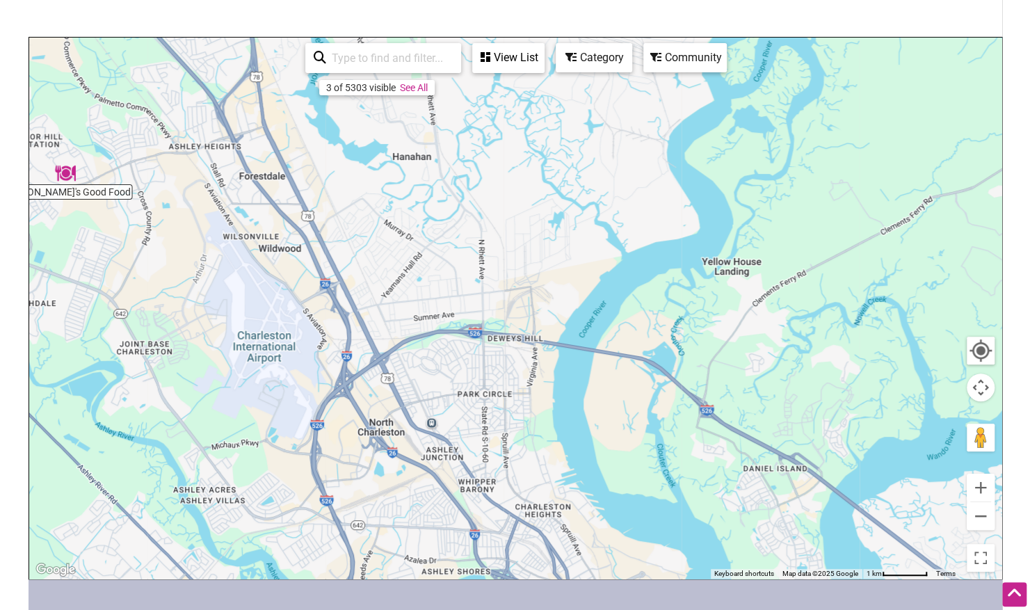
drag, startPoint x: 639, startPoint y: 487, endPoint x: 461, endPoint y: 234, distance: 310.0
click at [461, 234] on div "To navigate, press the arrow keys." at bounding box center [515, 308] width 973 height 541
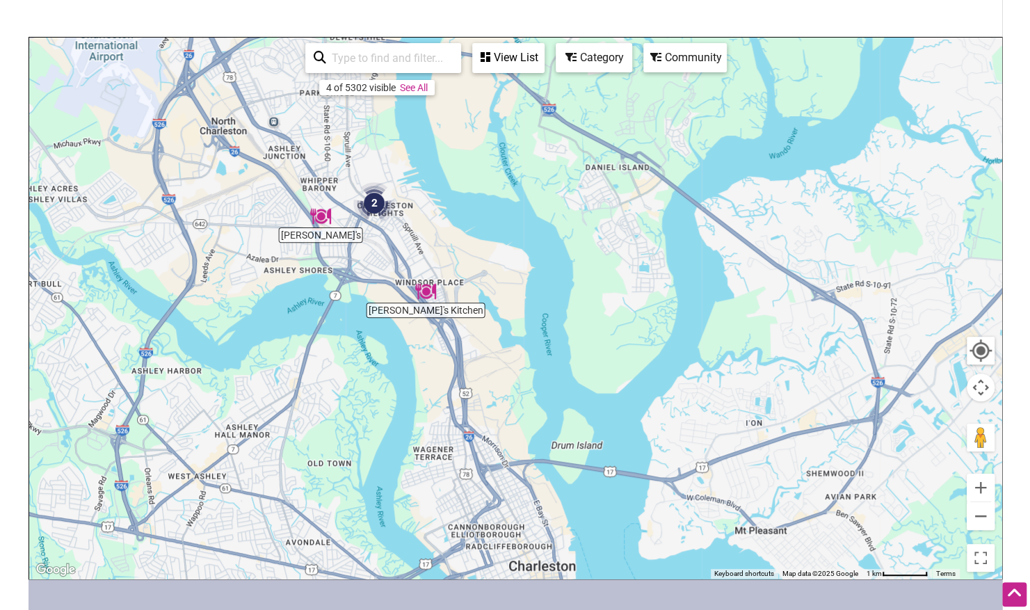
drag, startPoint x: 635, startPoint y: 440, endPoint x: 530, endPoint y: 230, distance: 235.2
click at [530, 230] on div "To navigate, press the arrow keys." at bounding box center [515, 308] width 973 height 541
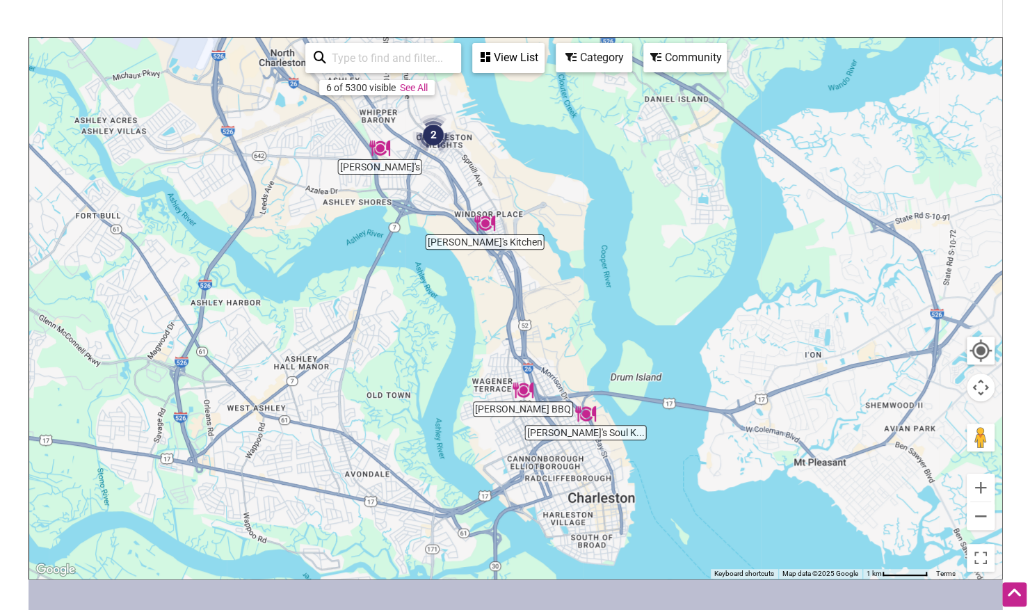
drag, startPoint x: 601, startPoint y: 429, endPoint x: 659, endPoint y: 358, distance: 91.5
click at [659, 358] on div "To navigate, press the arrow keys." at bounding box center [515, 308] width 973 height 541
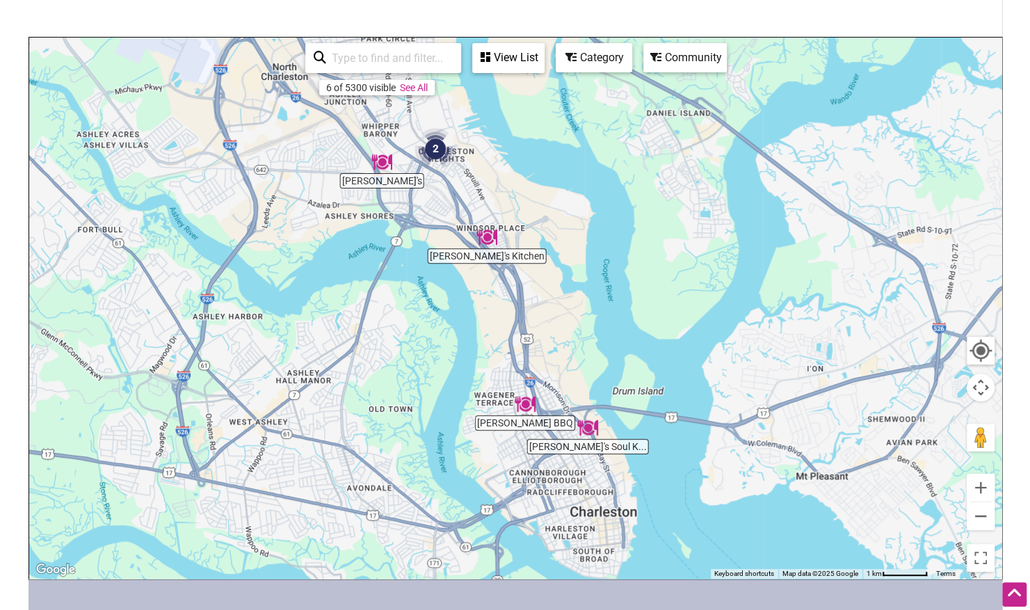
drag, startPoint x: 519, startPoint y: 207, endPoint x: 531, endPoint y: 326, distance: 119.6
click at [531, 326] on div "To navigate, press the arrow keys." at bounding box center [515, 308] width 973 height 541
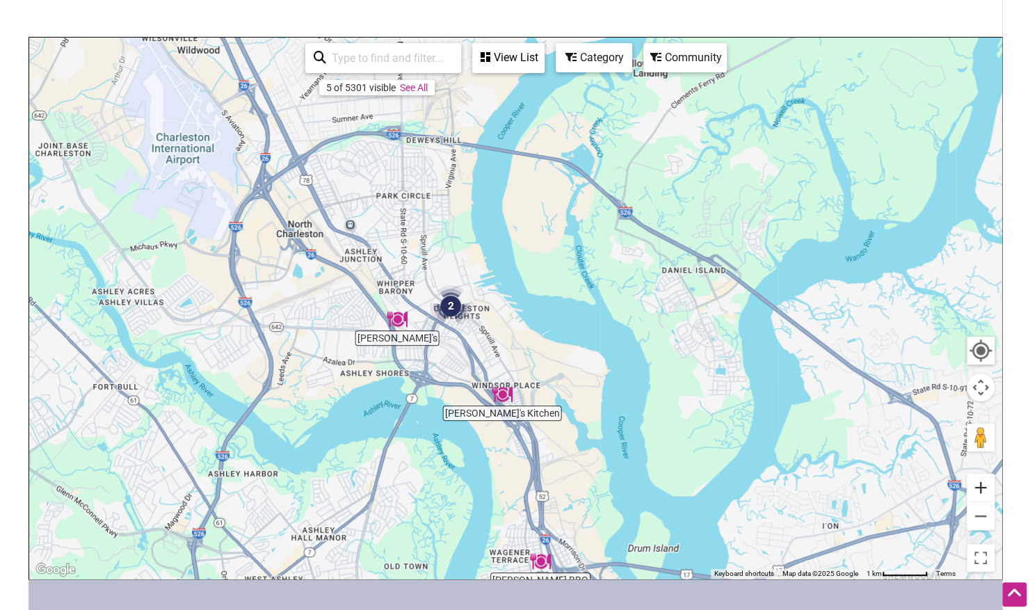
click at [984, 484] on button "Zoom in" at bounding box center [981, 488] width 28 height 28
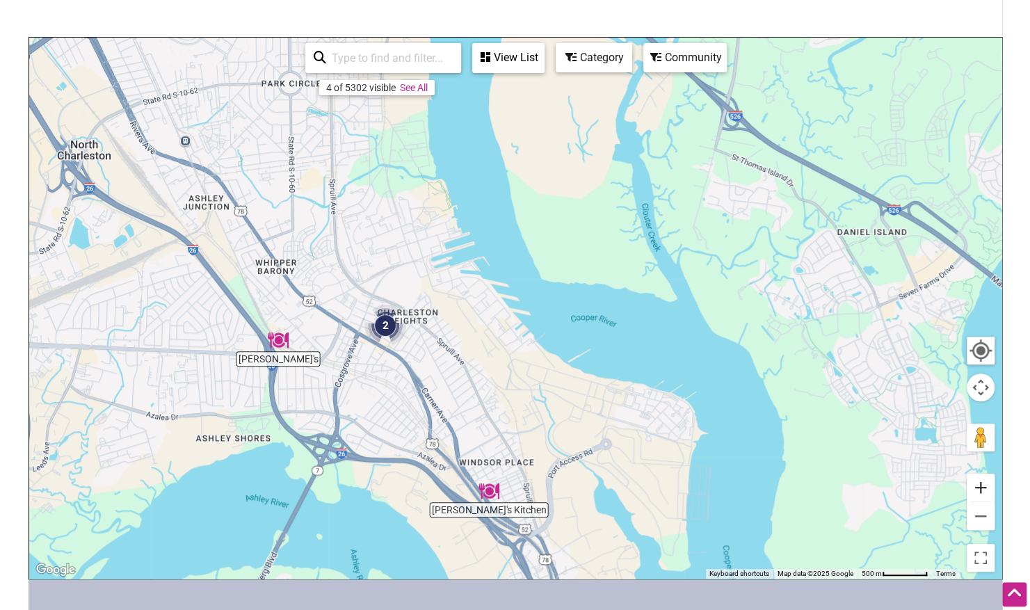
click at [984, 484] on button "Zoom in" at bounding box center [981, 488] width 28 height 28
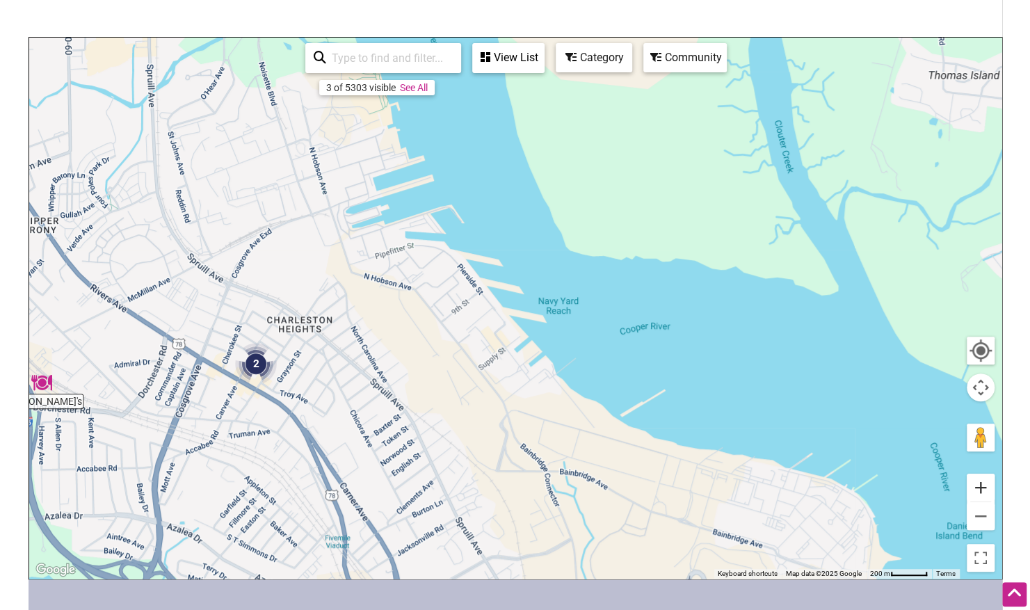
click at [984, 484] on button "Zoom in" at bounding box center [981, 488] width 28 height 28
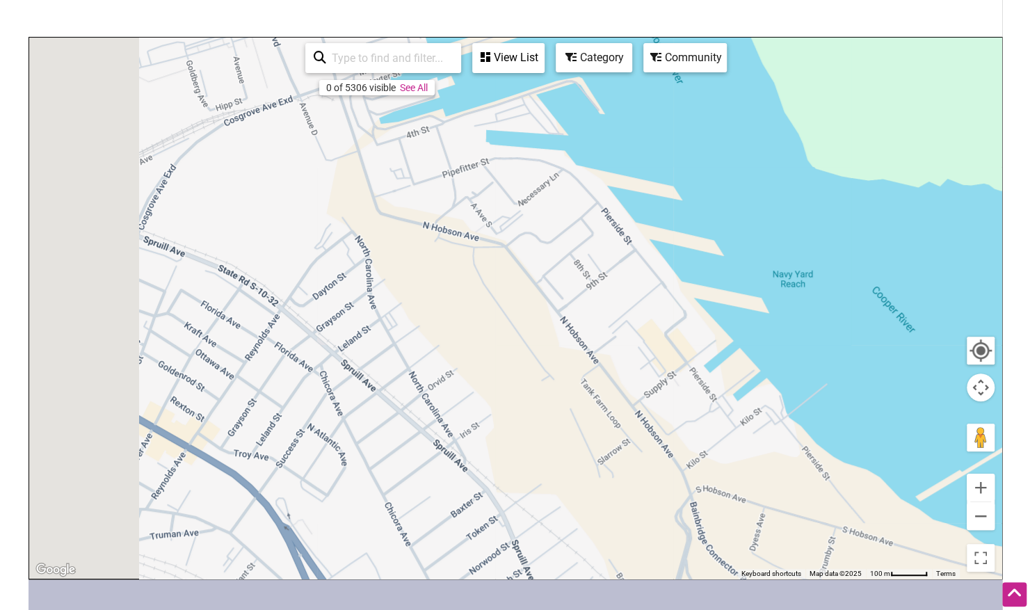
drag, startPoint x: 307, startPoint y: 387, endPoint x: 662, endPoint y: 331, distance: 359.9
click at [662, 331] on div "To navigate, press the arrow keys." at bounding box center [515, 308] width 973 height 541
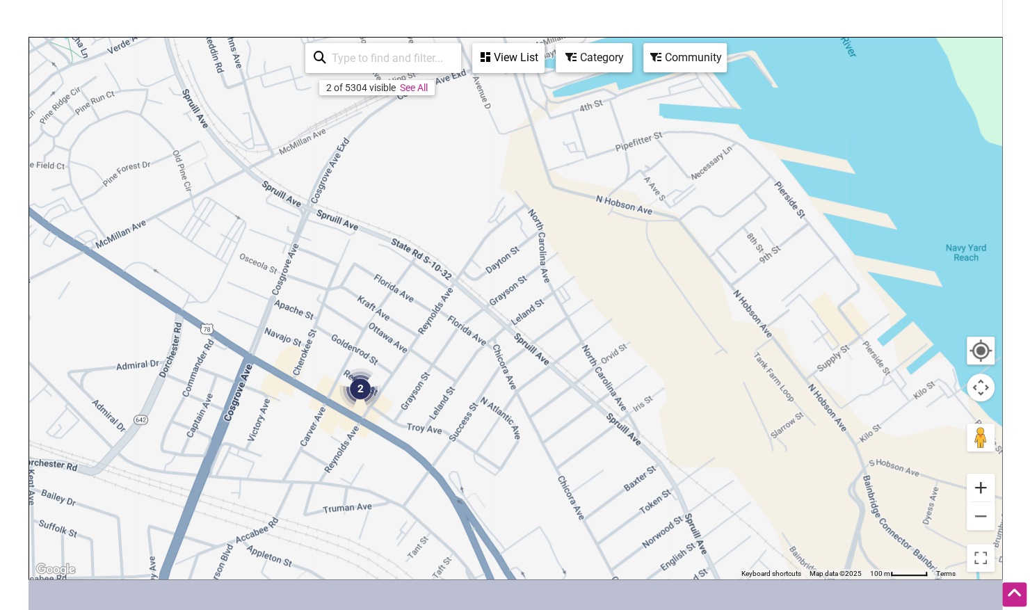
click at [980, 486] on button "Zoom in" at bounding box center [981, 488] width 28 height 28
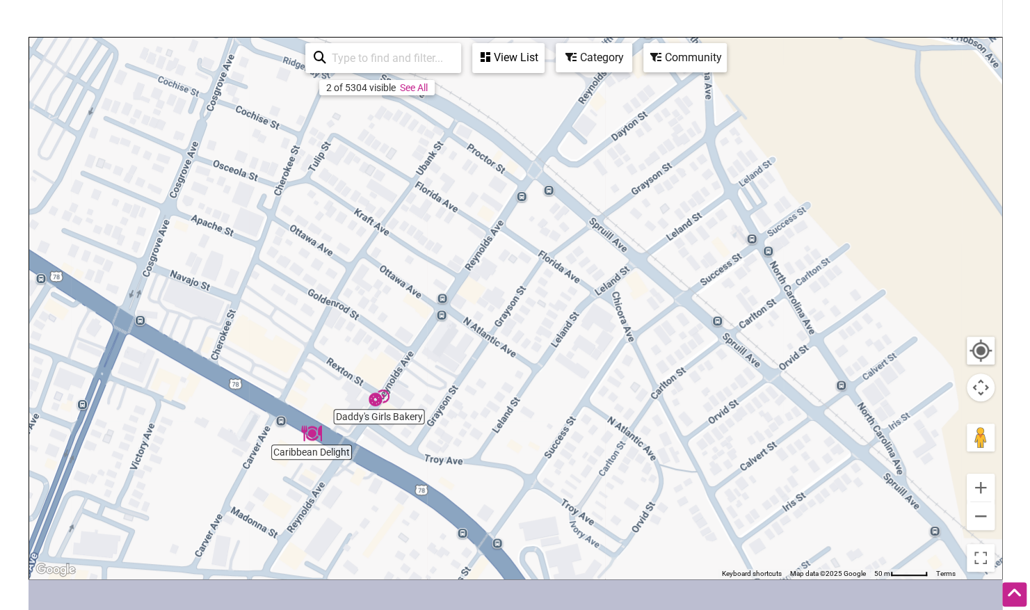
drag, startPoint x: 416, startPoint y: 408, endPoint x: 574, endPoint y: 310, distance: 185.6
click at [574, 310] on div "To navigate, press the arrow keys." at bounding box center [515, 308] width 973 height 541
click at [980, 513] on button "Zoom out" at bounding box center [981, 516] width 28 height 28
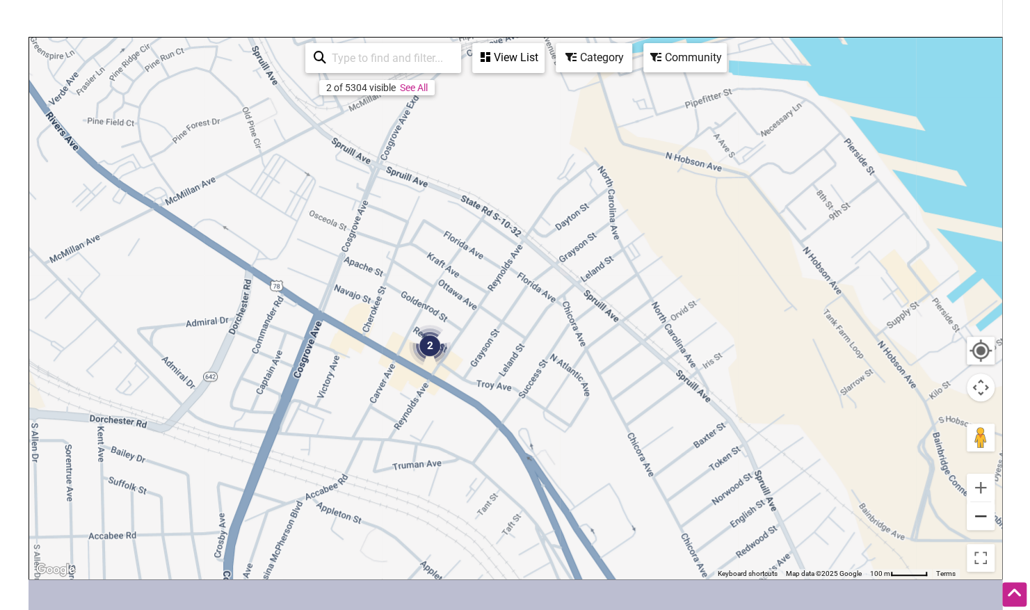
click at [980, 513] on button "Zoom out" at bounding box center [981, 516] width 28 height 28
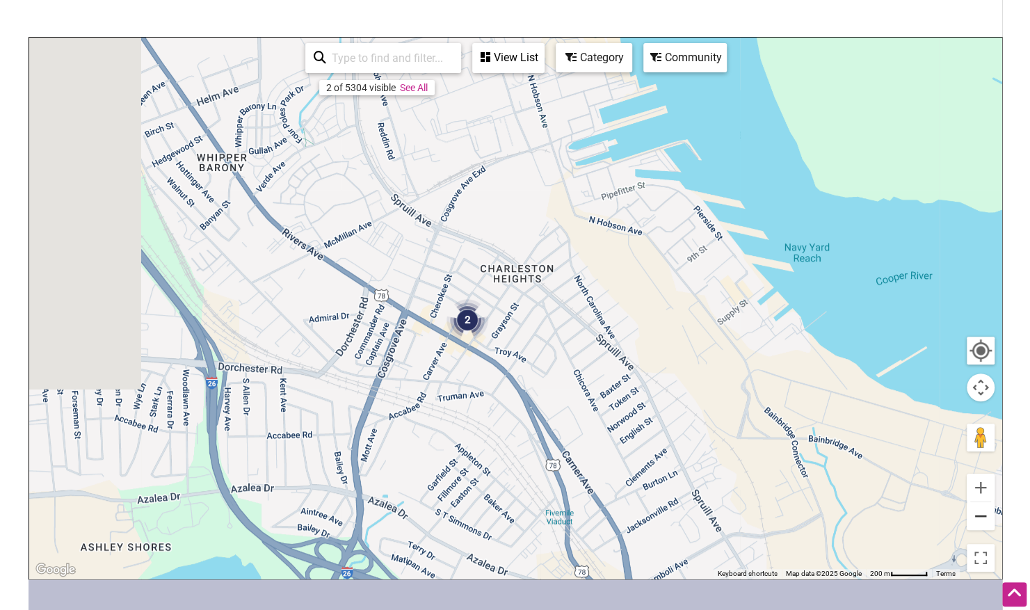
click at [980, 513] on button "Zoom out" at bounding box center [981, 516] width 28 height 28
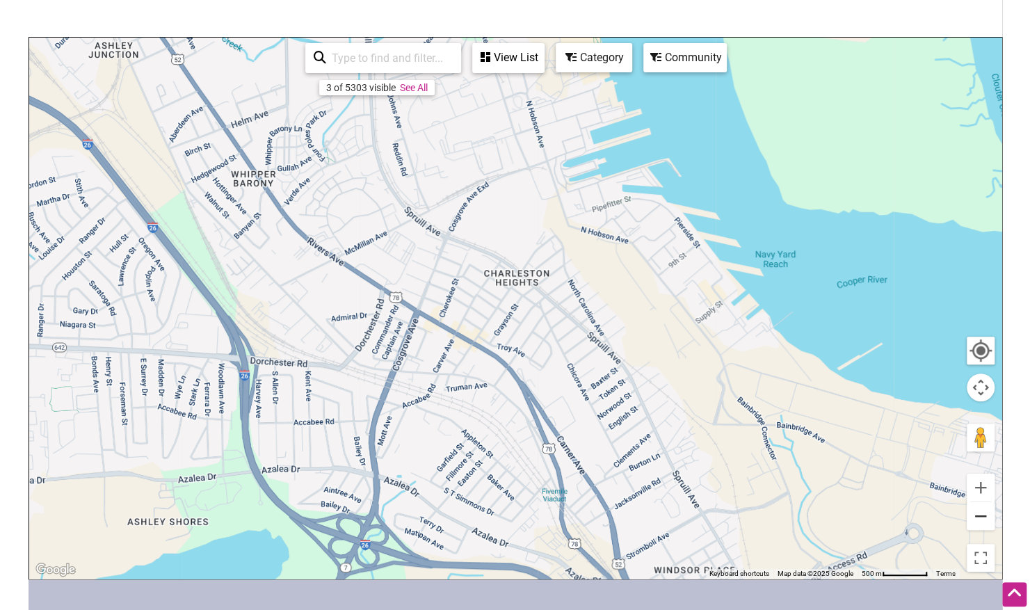
click at [980, 513] on button "Zoom out" at bounding box center [981, 516] width 28 height 28
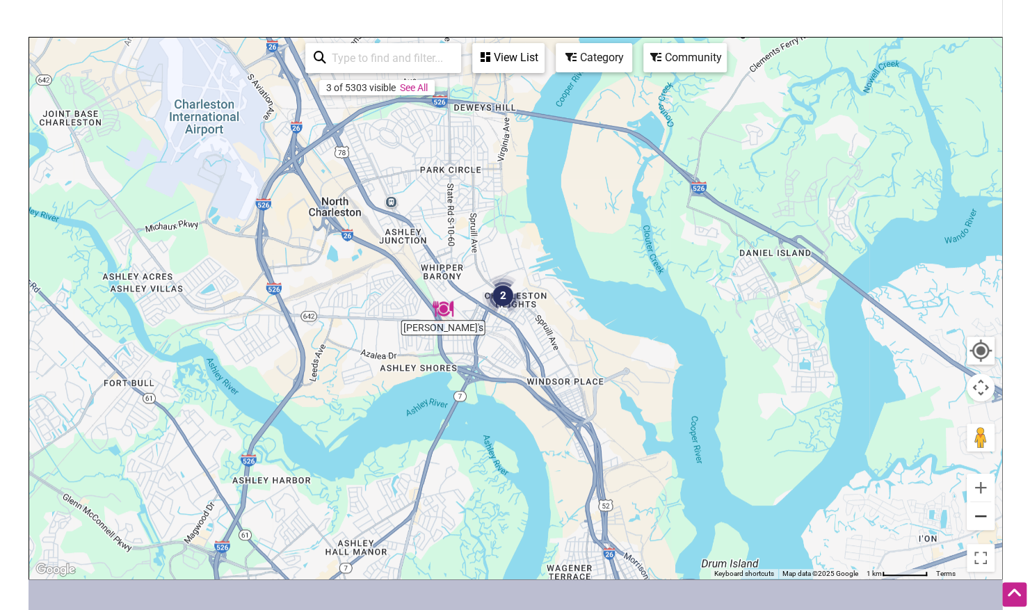
click at [980, 513] on button "Zoom out" at bounding box center [981, 516] width 28 height 28
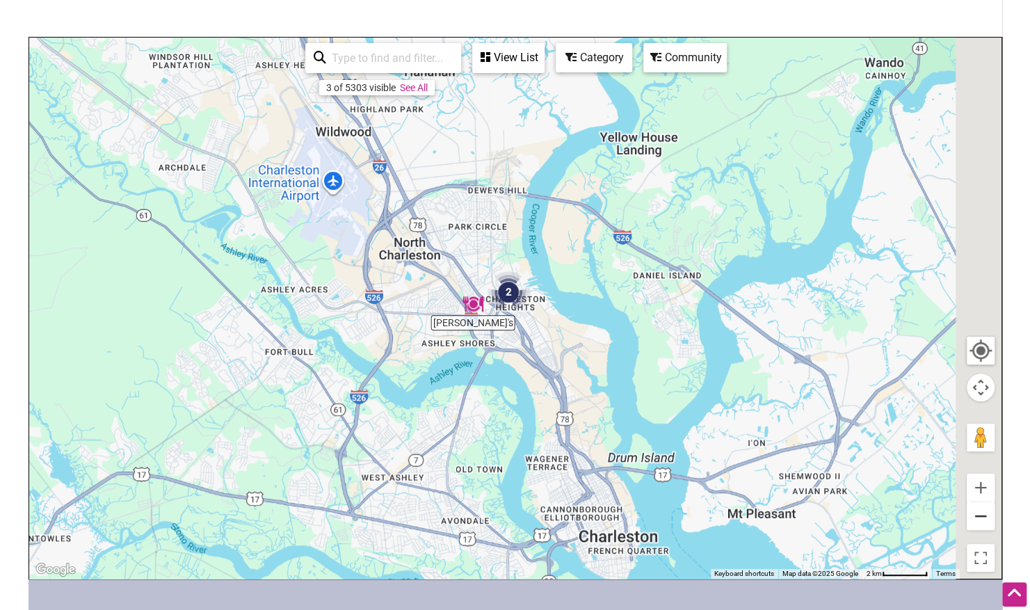
click at [980, 513] on button "Zoom out" at bounding box center [981, 516] width 28 height 28
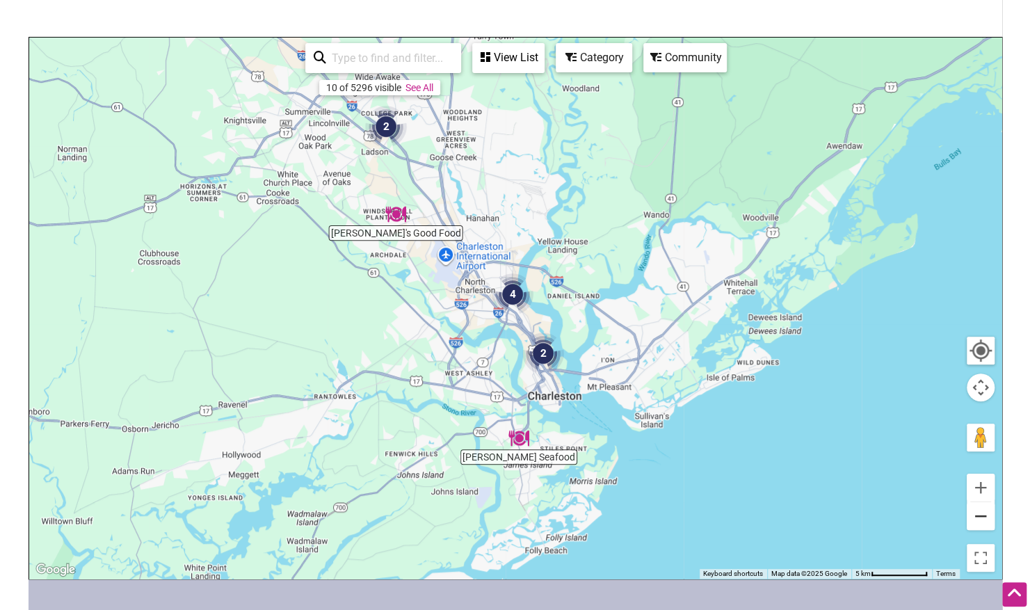
click at [980, 513] on button "Zoom out" at bounding box center [981, 516] width 28 height 28
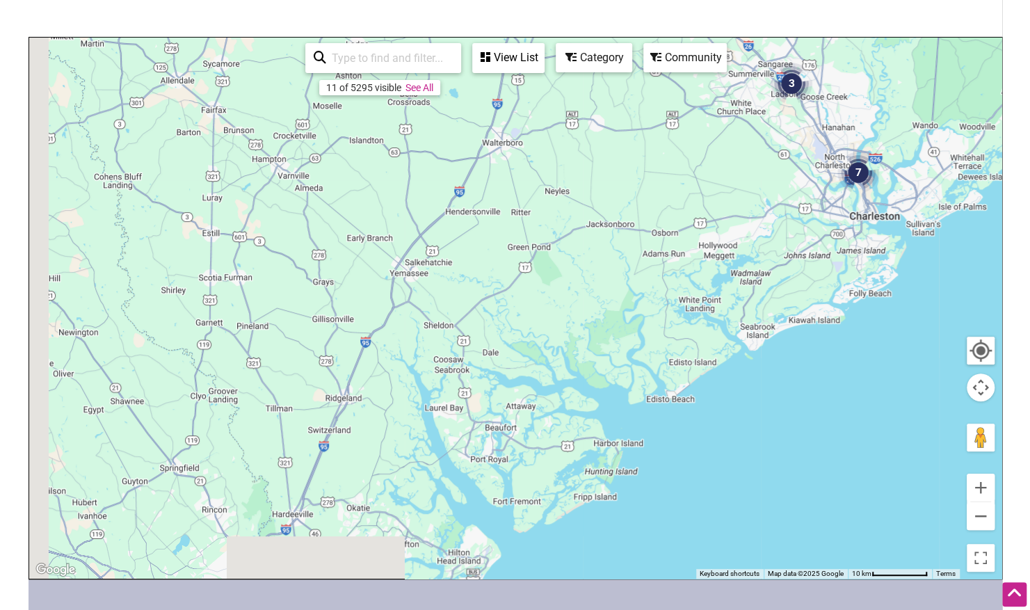
drag, startPoint x: 348, startPoint y: 416, endPoint x: 719, endPoint y: 264, distance: 400.6
click at [719, 264] on div "To navigate, press the arrow keys." at bounding box center [515, 308] width 973 height 541
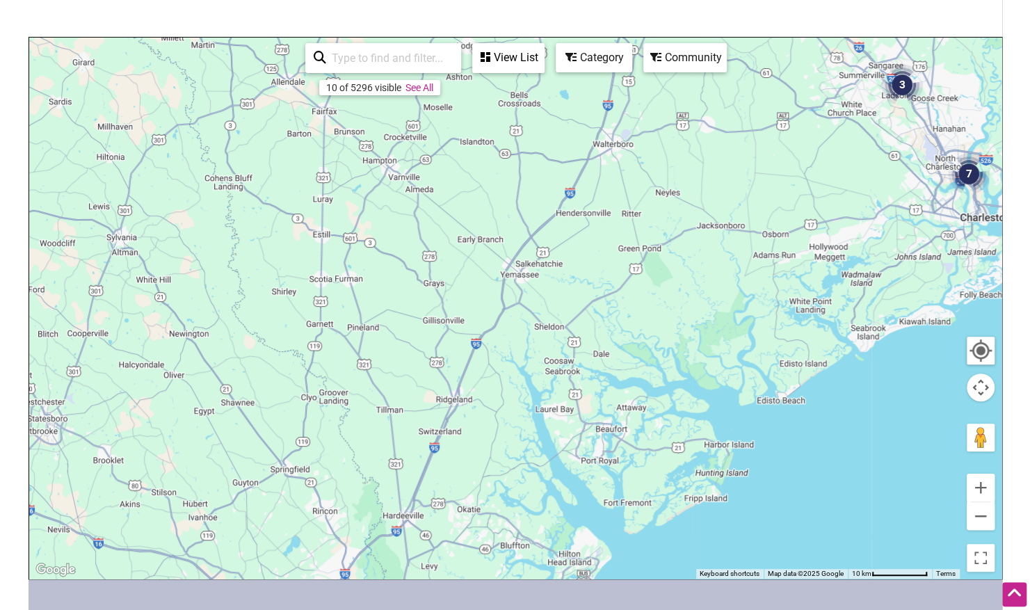
drag, startPoint x: 430, startPoint y: 467, endPoint x: 598, endPoint y: 484, distance: 168.5
click at [521, 468] on div "To navigate, press the arrow keys." at bounding box center [515, 308] width 973 height 541
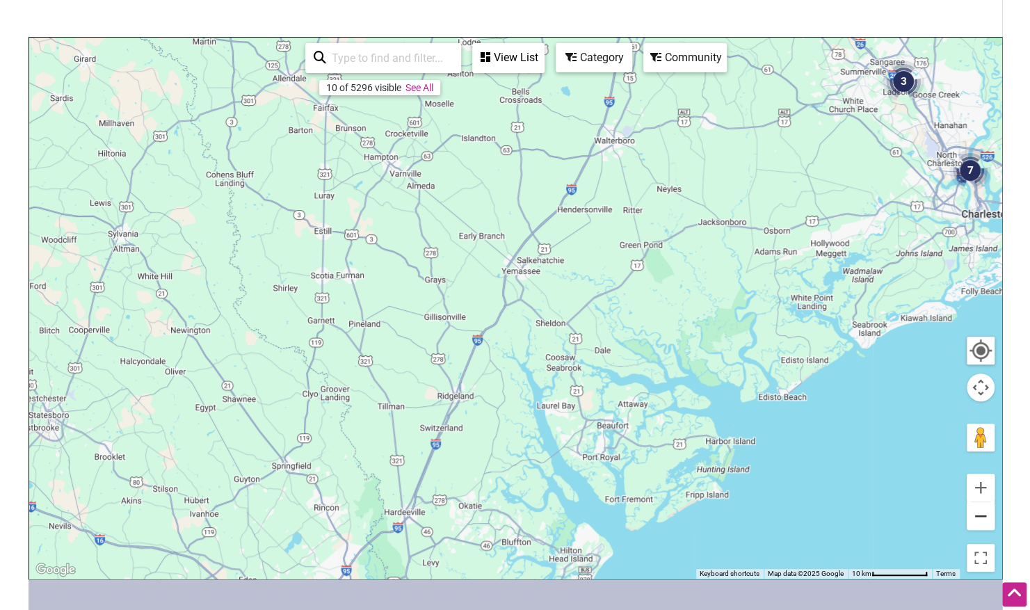
click at [974, 522] on button "Zoom out" at bounding box center [981, 516] width 28 height 28
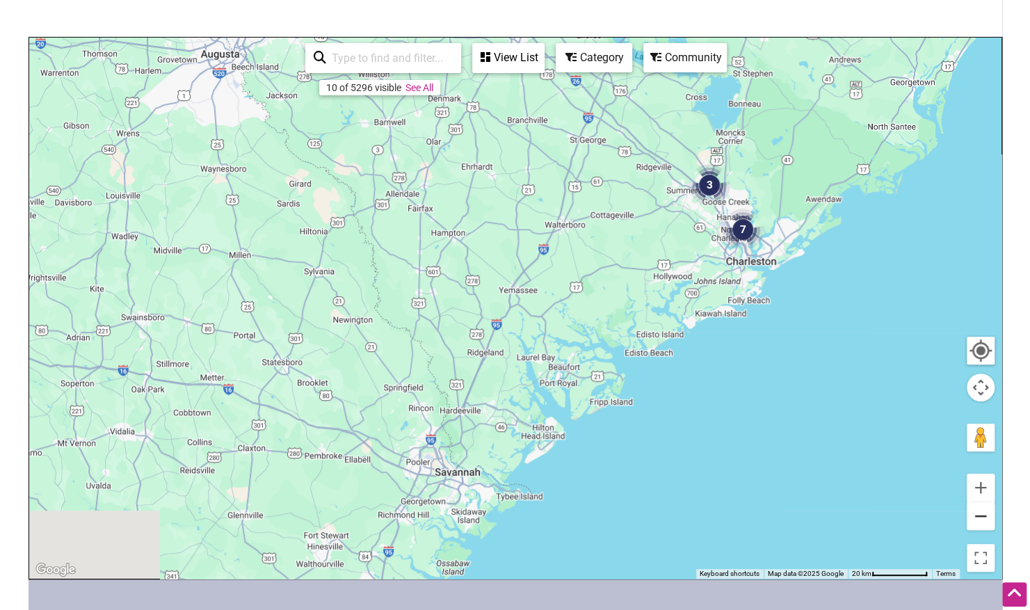
click at [974, 522] on button "Zoom out" at bounding box center [981, 516] width 28 height 28
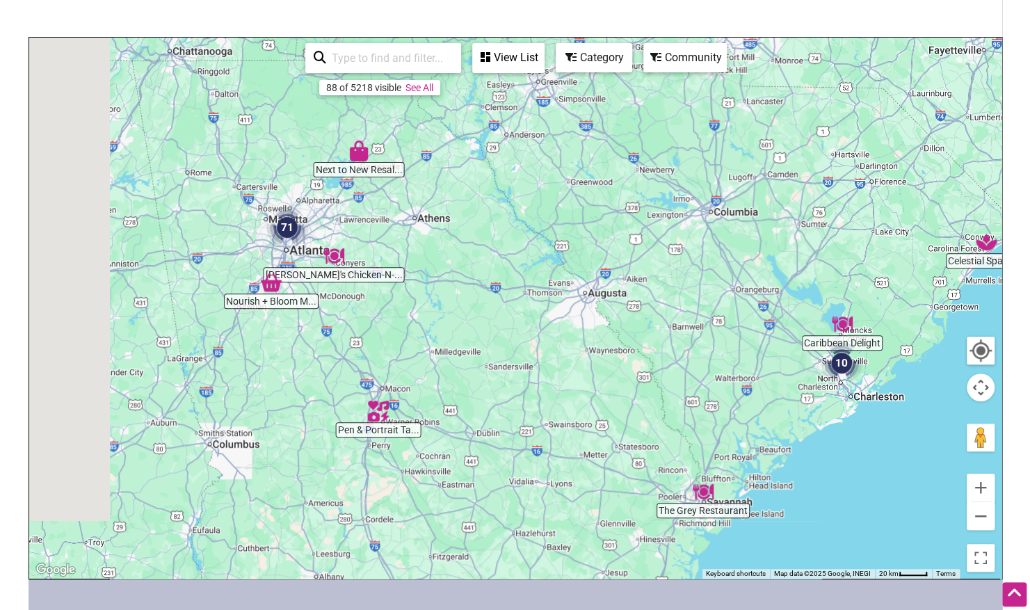
drag, startPoint x: 291, startPoint y: 306, endPoint x: 518, endPoint y: 429, distance: 258.7
click at [518, 429] on div "To navigate, press the arrow keys." at bounding box center [515, 308] width 973 height 541
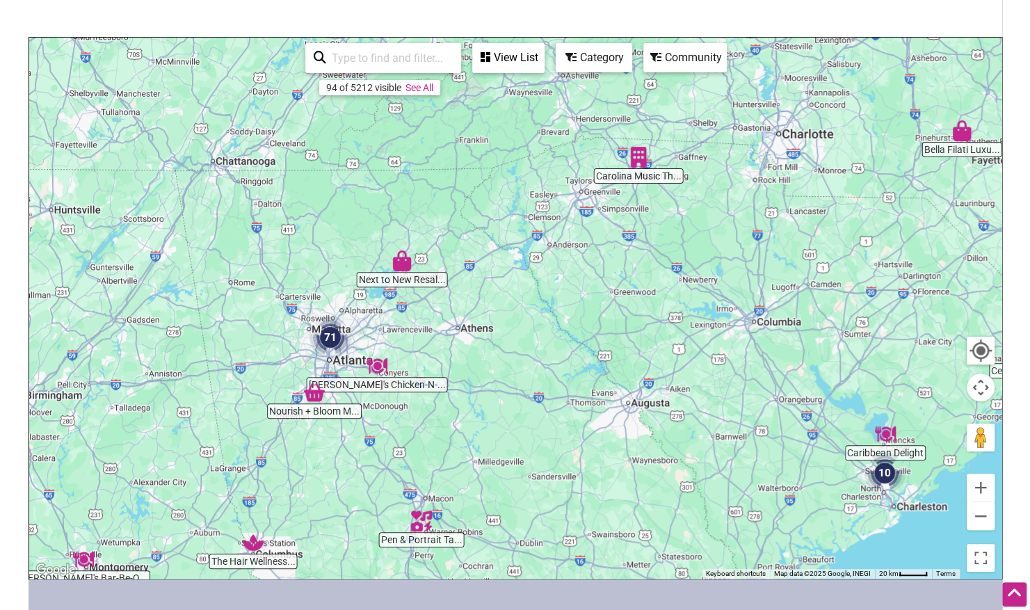
drag, startPoint x: 389, startPoint y: 281, endPoint x: 423, endPoint y: 366, distance: 91.5
click at [423, 366] on div "To navigate, press the arrow keys." at bounding box center [515, 308] width 973 height 541
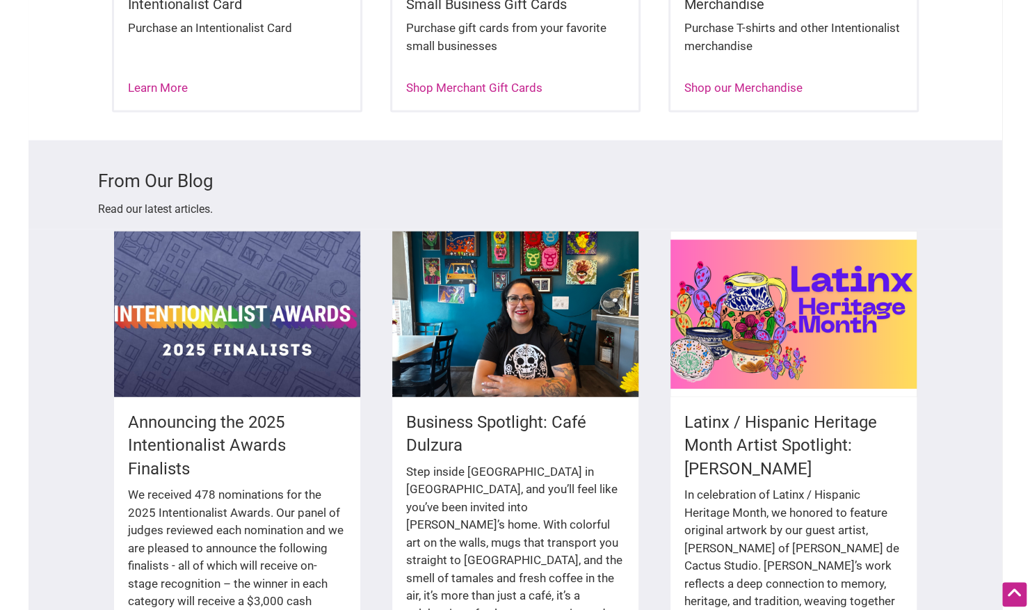
scroll to position [2359, 0]
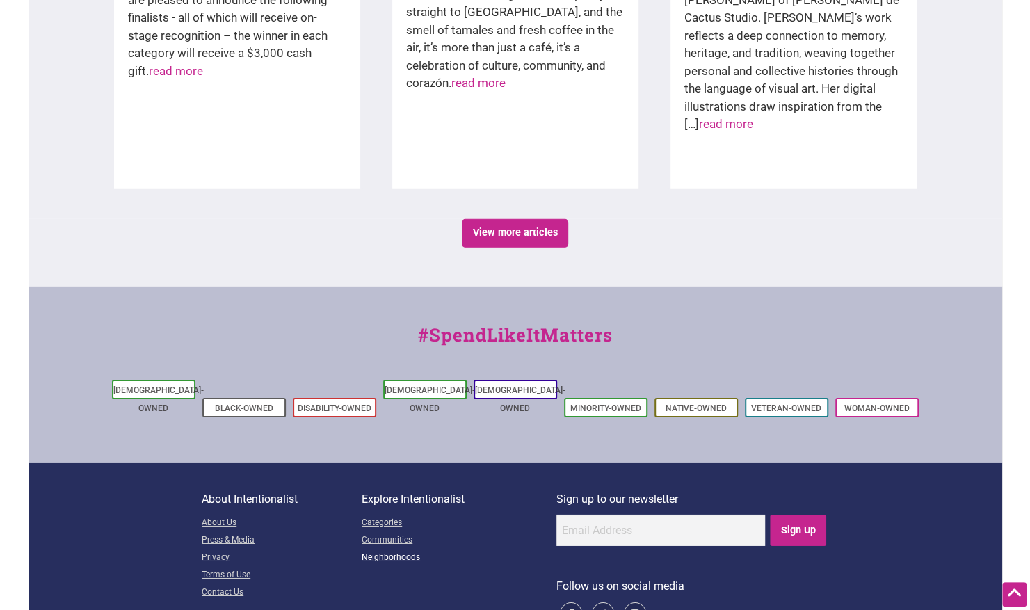
click at [405, 550] on link "Neighborhoods" at bounding box center [459, 558] width 195 height 17
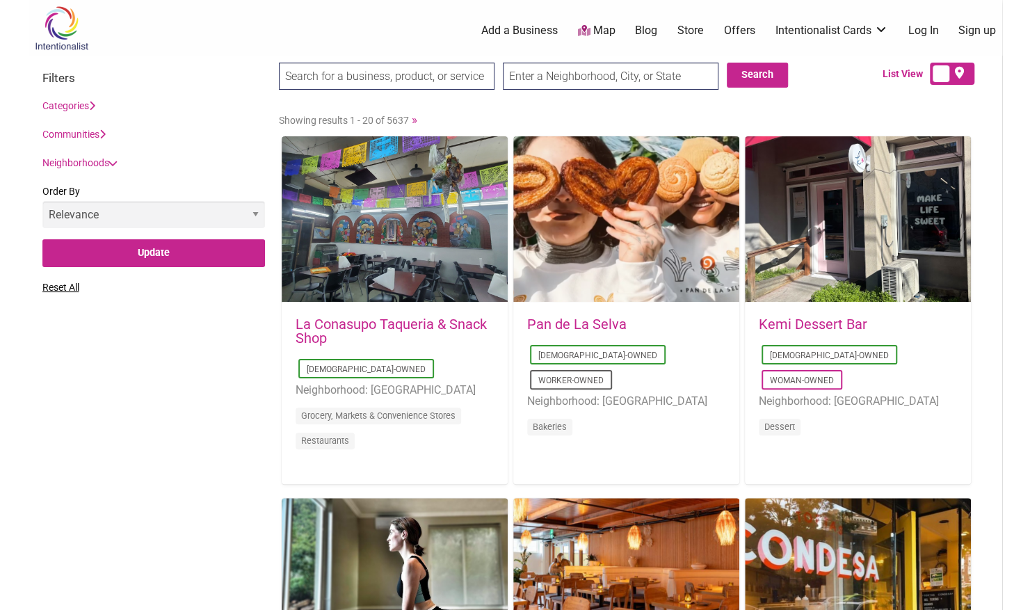
click at [95, 130] on link "Communities" at bounding box center [73, 134] width 63 height 11
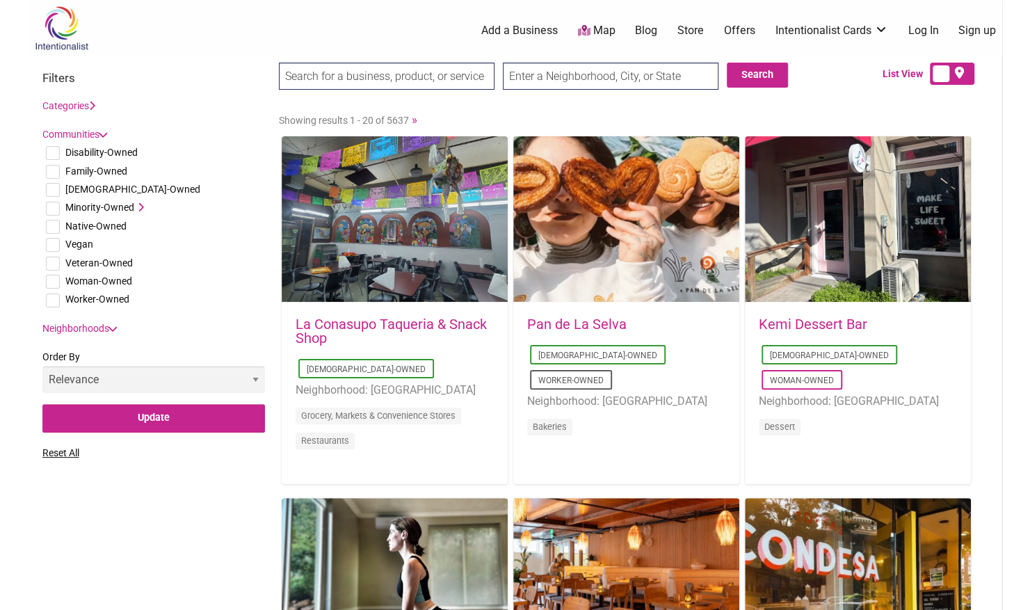
click at [115, 324] on link "Neighborhoods" at bounding box center [78, 328] width 73 height 11
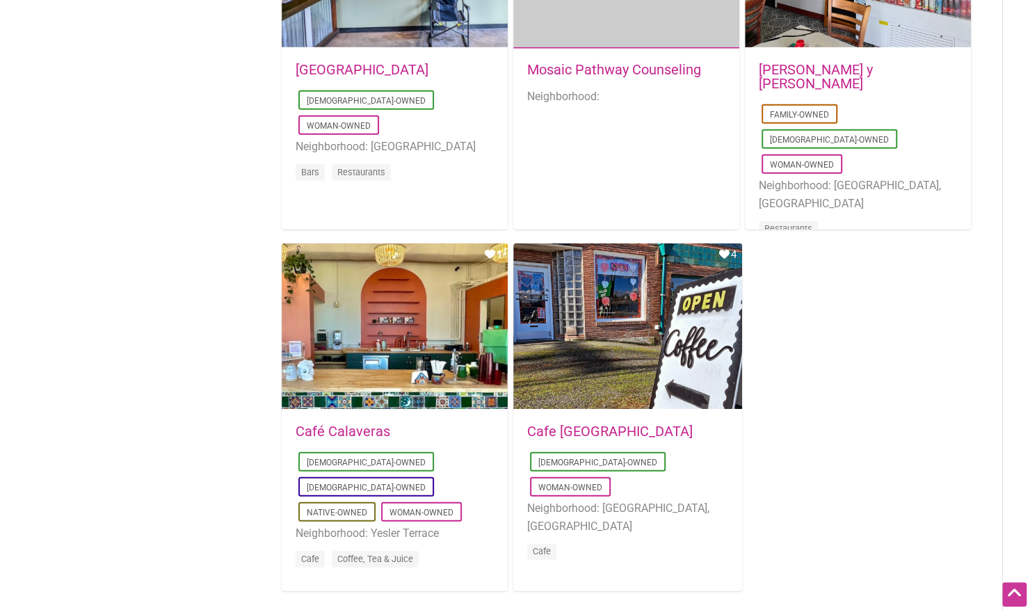
scroll to position [2498, 0]
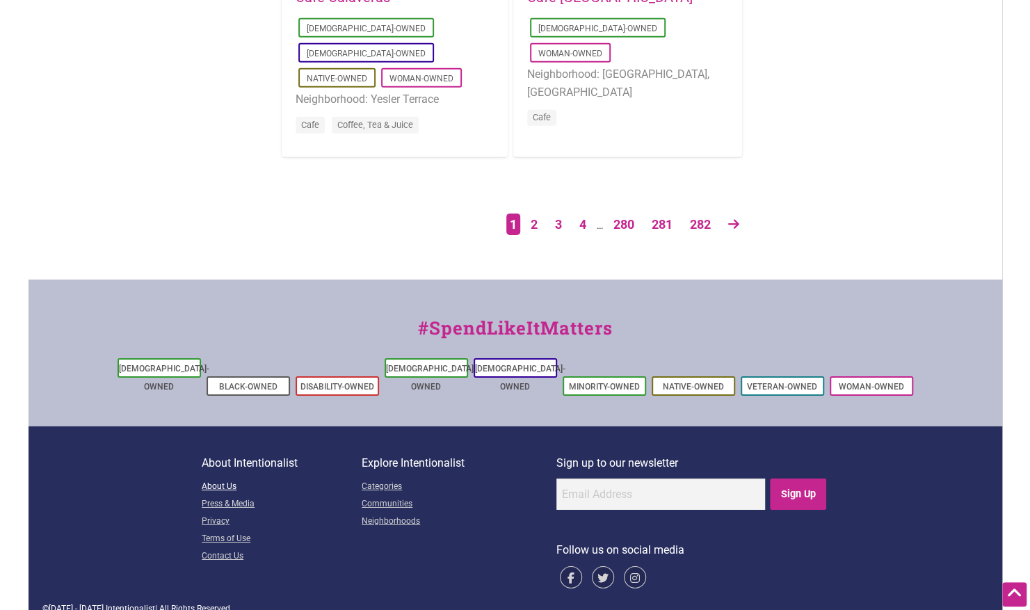
click at [230, 479] on link "About Us" at bounding box center [282, 487] width 160 height 17
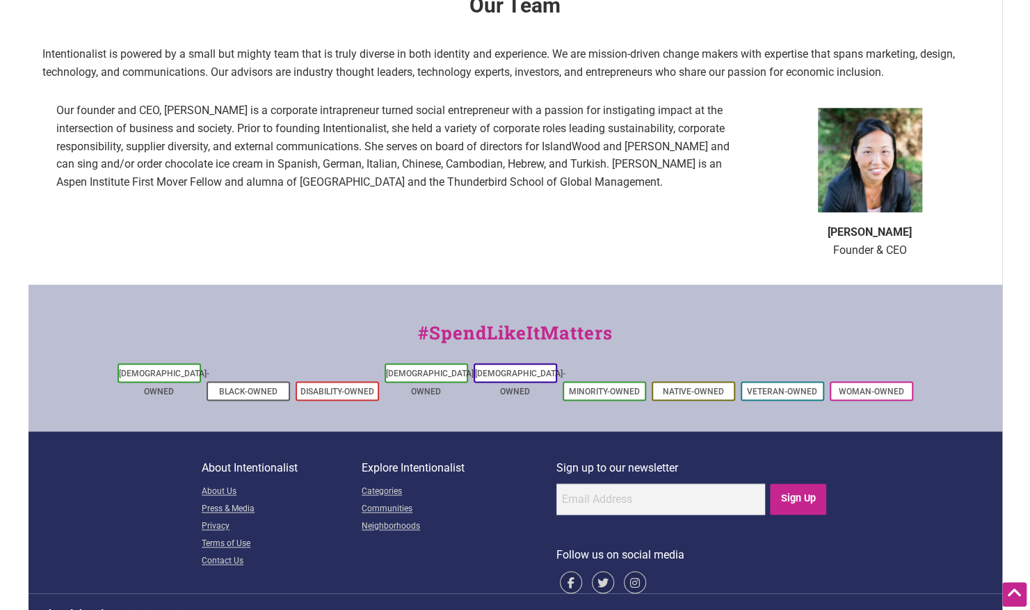
scroll to position [927, 0]
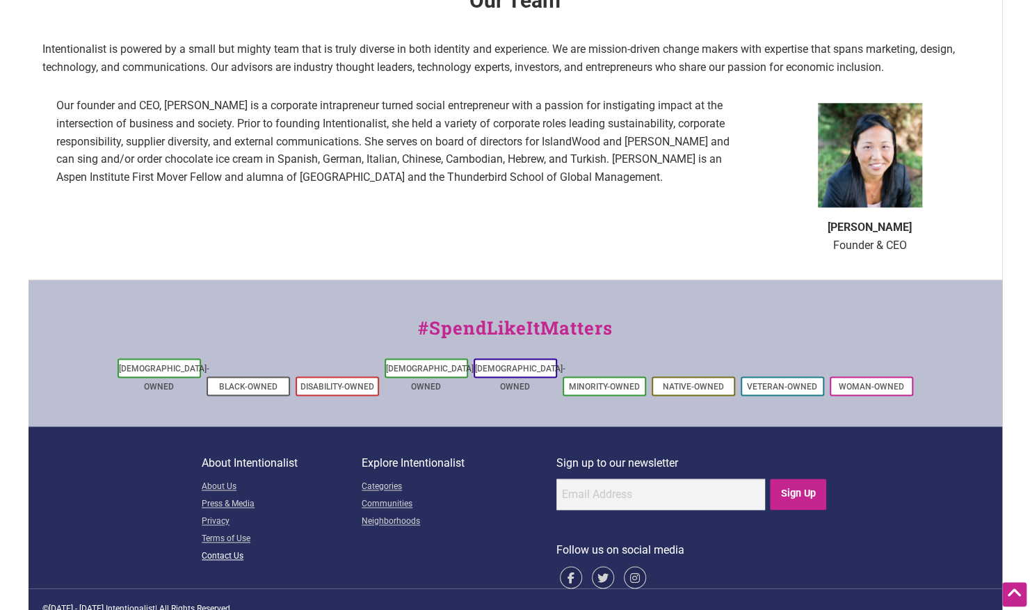
click at [230, 548] on link "Contact Us" at bounding box center [282, 556] width 160 height 17
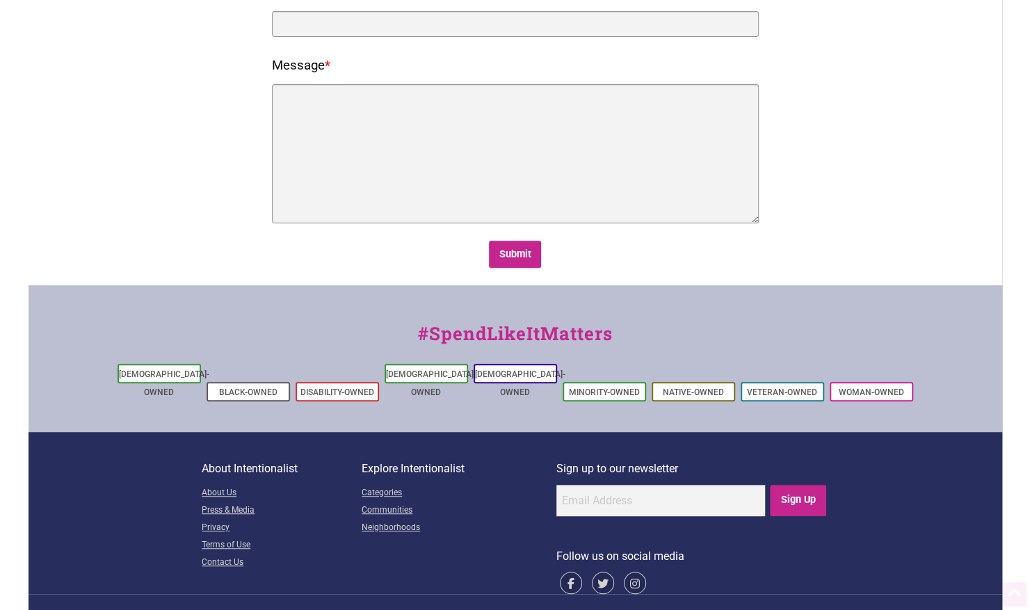
scroll to position [278, 0]
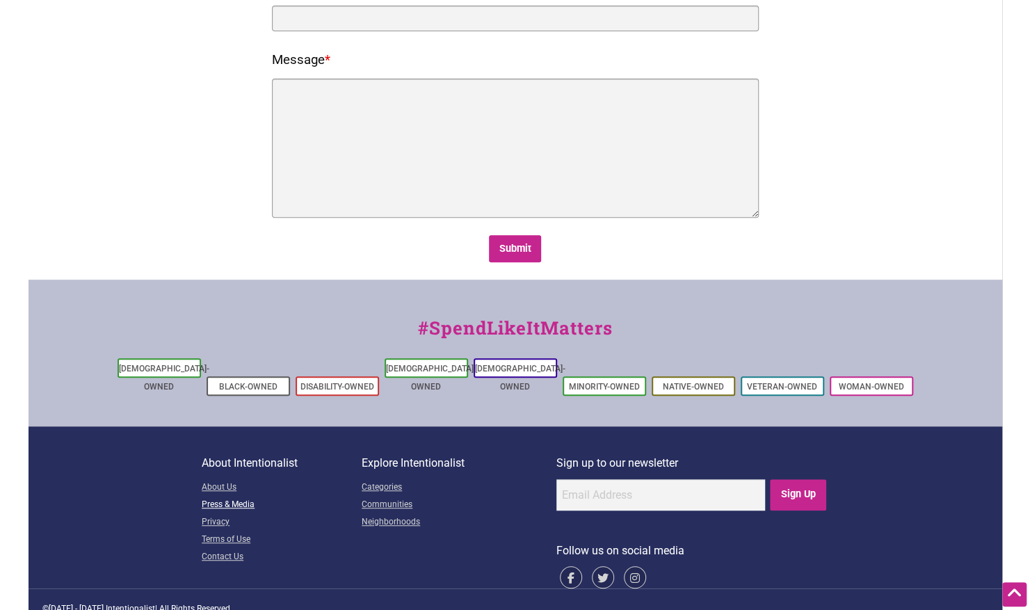
click at [244, 497] on link "Press & Media" at bounding box center [282, 505] width 160 height 17
